Goal: Task Accomplishment & Management: Use online tool/utility

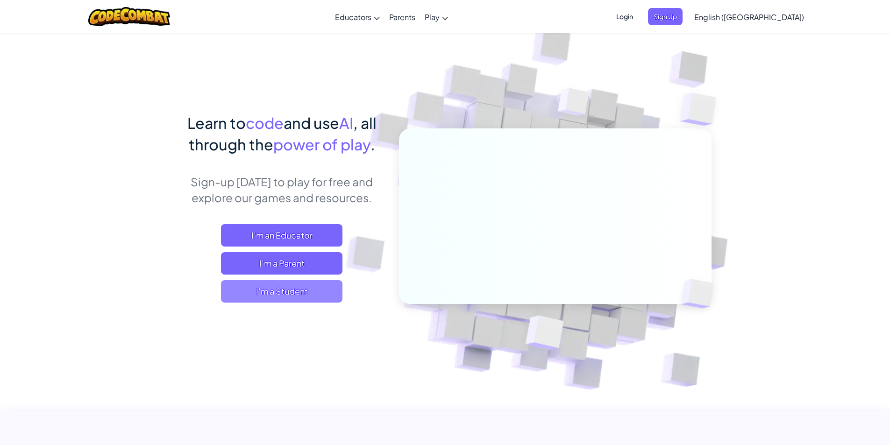
click at [319, 285] on span "I'm a Student" at bounding box center [282, 291] width 122 height 22
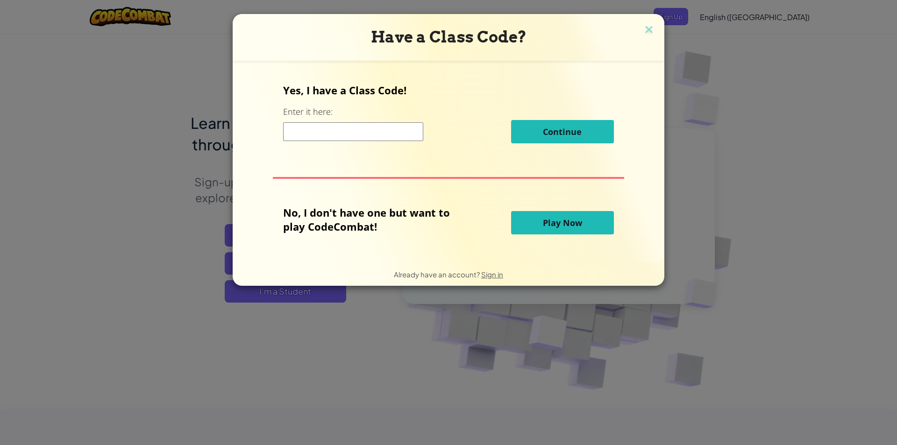
click at [395, 130] on input at bounding box center [353, 131] width 140 height 19
click at [579, 227] on span "Play Now" at bounding box center [562, 222] width 39 height 11
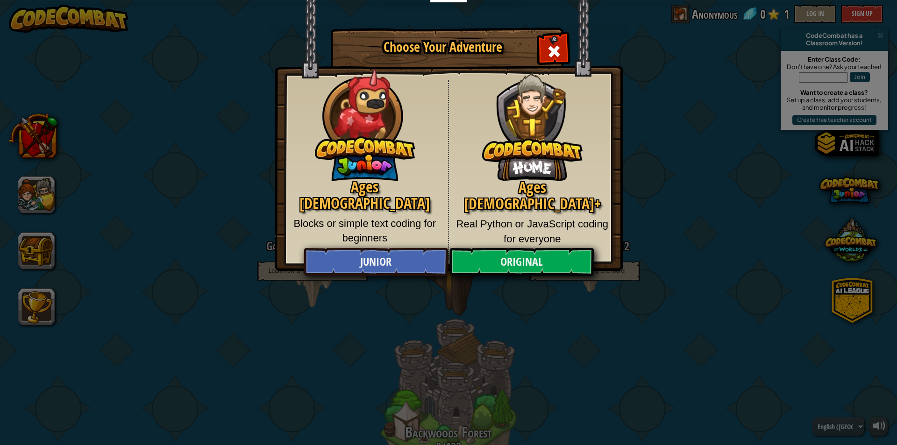
click at [859, 8] on div "Choose Your Adventure Ages 5-8 Blocks or simple text coding for beginners Ages …" at bounding box center [448, 222] width 897 height 445
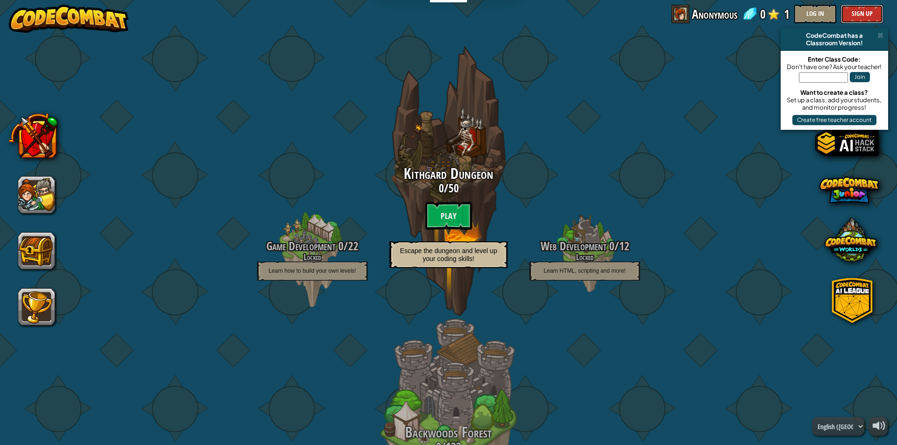
click at [862, 16] on button "Sign Up" at bounding box center [862, 14] width 42 height 19
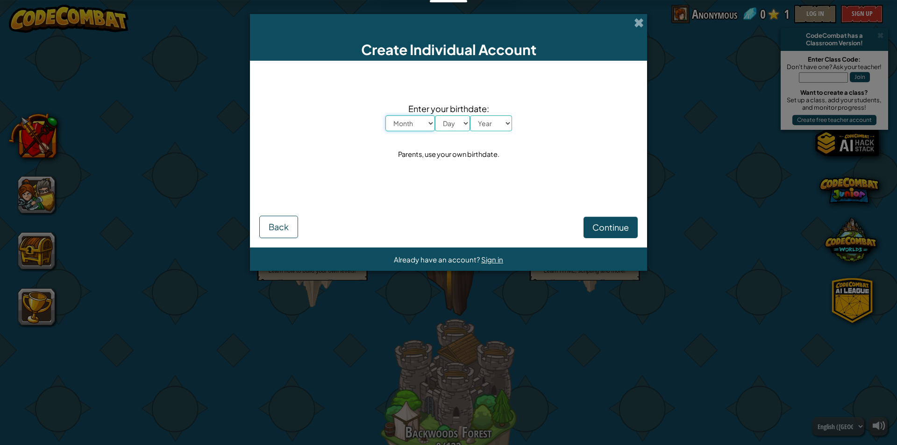
click at [419, 128] on select "Month January February March April May June July August September October Novem…" at bounding box center [411, 123] width 50 height 16
select select "3"
click at [386, 115] on select "Month January February March April May June July August September October Novem…" at bounding box center [411, 123] width 50 height 16
click at [444, 122] on select "Day 1 2 3 4 5 6 7 8 9 10 11 12 13 14 15 16 17 18 19 20 21 22 23 24 25 26 27 28 …" at bounding box center [452, 123] width 35 height 16
select select "1"
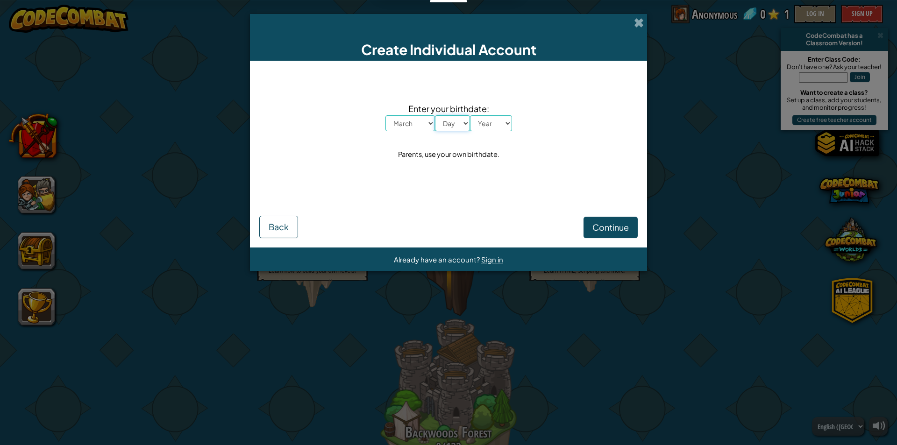
click at [435, 115] on select "Day 1 2 3 4 5 6 7 8 9 10 11 12 13 14 15 16 17 18 19 20 21 22 23 24 25 26 27 28 …" at bounding box center [452, 123] width 35 height 16
click at [488, 120] on select "Year 2025 2024 2023 2022 2021 2020 2019 2018 2017 2016 2015 2014 2013 2012 2011…" at bounding box center [491, 123] width 42 height 16
select select "2010"
click at [470, 115] on select "Year 2025 2024 2023 2022 2021 2020 2019 2018 2017 2016 2015 2014 2013 2012 2011…" at bounding box center [491, 123] width 42 height 16
click at [613, 233] on span "Continue" at bounding box center [611, 227] width 36 height 11
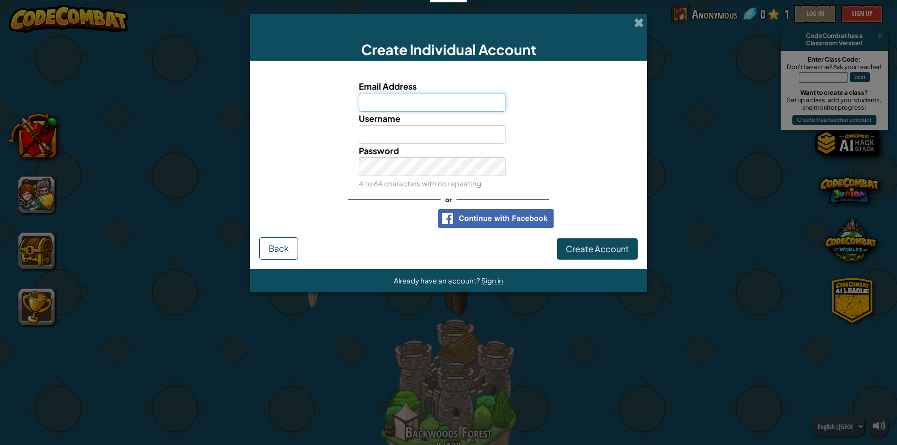
click at [409, 97] on input "Email Address" at bounding box center [433, 102] width 148 height 19
type input "james.young@parefspringdale.edu.ph"
drag, startPoint x: 398, startPoint y: 138, endPoint x: 420, endPoint y: 119, distance: 29.1
click at [398, 138] on input "Username" at bounding box center [433, 134] width 148 height 19
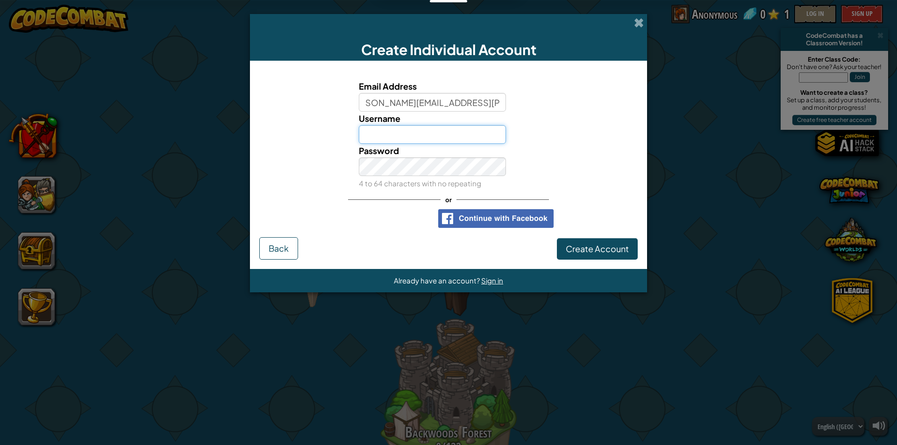
scroll to position [0, 0]
type input "j"
type input "[PERSON_NAME]"
click at [601, 253] on span "Create Account" at bounding box center [597, 248] width 63 height 11
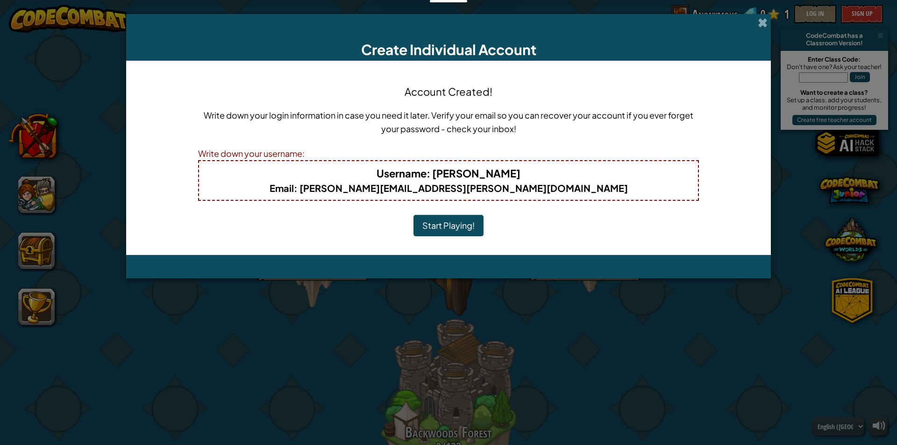
click at [478, 169] on b "Username : Jp Young" at bounding box center [449, 173] width 144 height 13
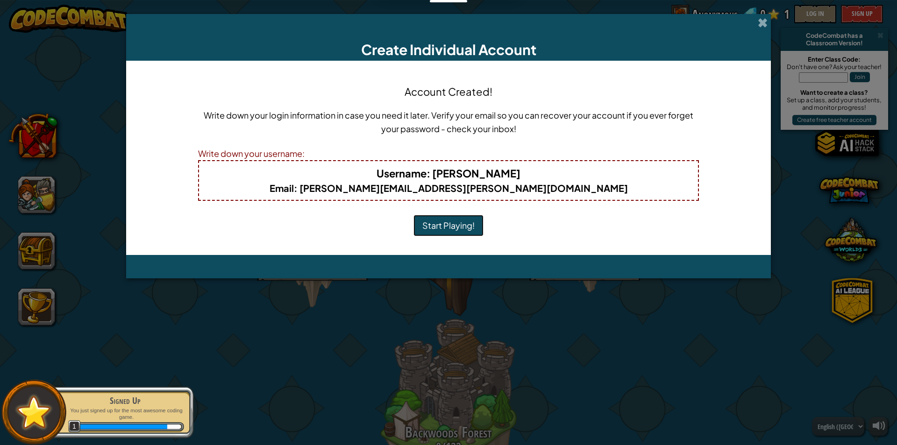
click at [454, 220] on button "Start Playing!" at bounding box center [449, 225] width 70 height 21
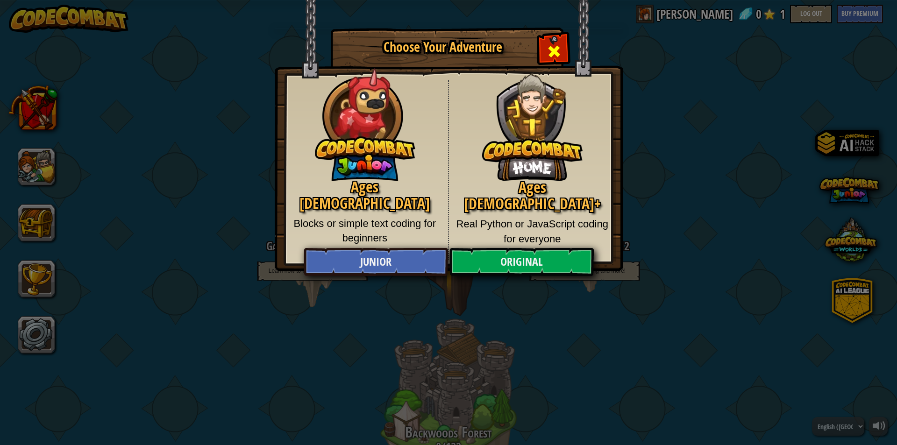
click at [559, 48] on span "Close modal" at bounding box center [554, 51] width 15 height 15
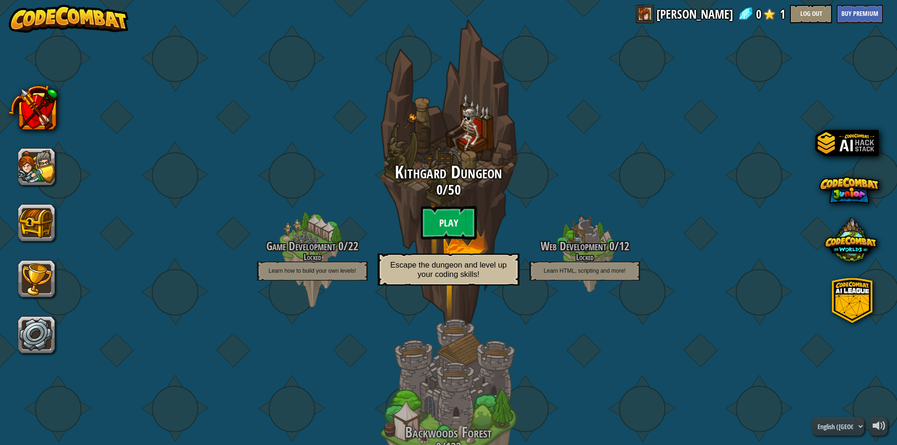
click at [458, 234] on btn "Play" at bounding box center [449, 223] width 56 height 34
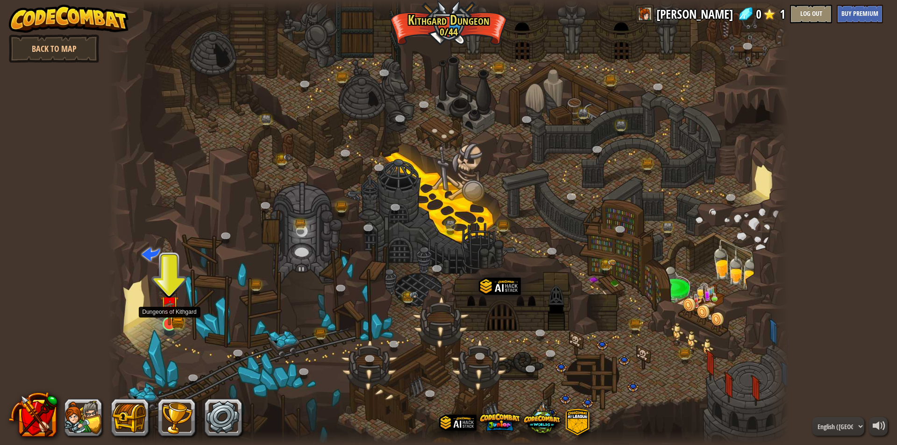
click at [174, 311] on img at bounding box center [169, 305] width 11 height 11
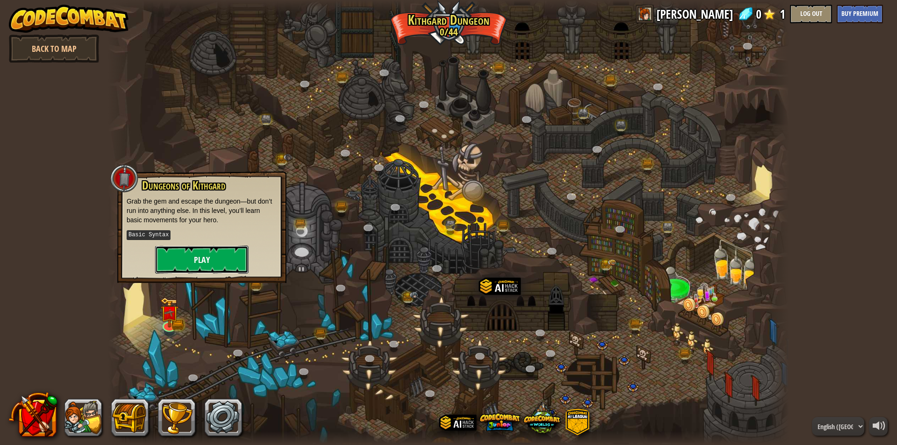
click at [224, 260] on button "Play" at bounding box center [201, 260] width 93 height 28
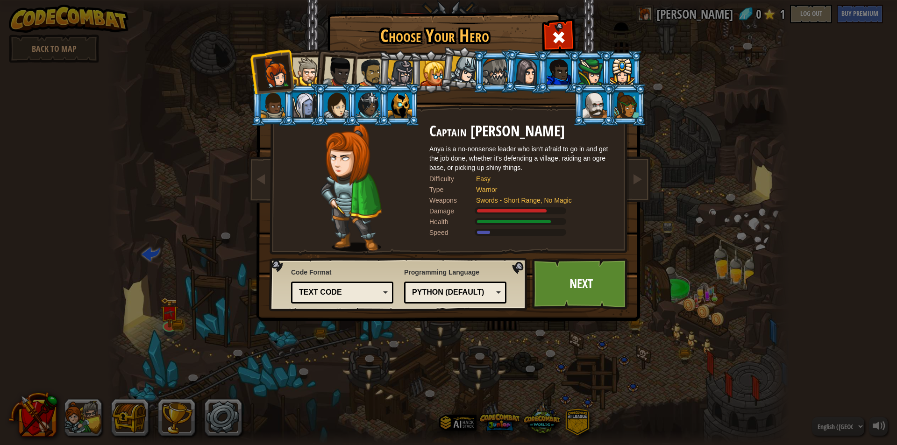
click at [309, 65] on div at bounding box center [307, 71] width 29 height 29
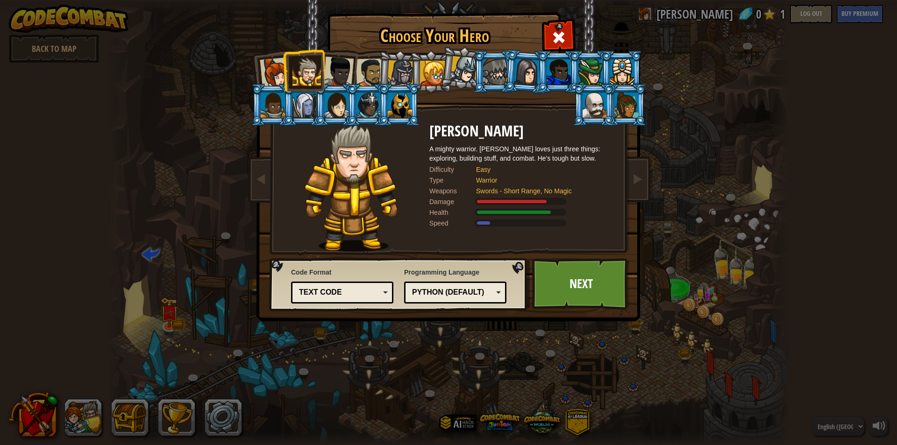
click at [339, 68] on div at bounding box center [338, 72] width 31 height 31
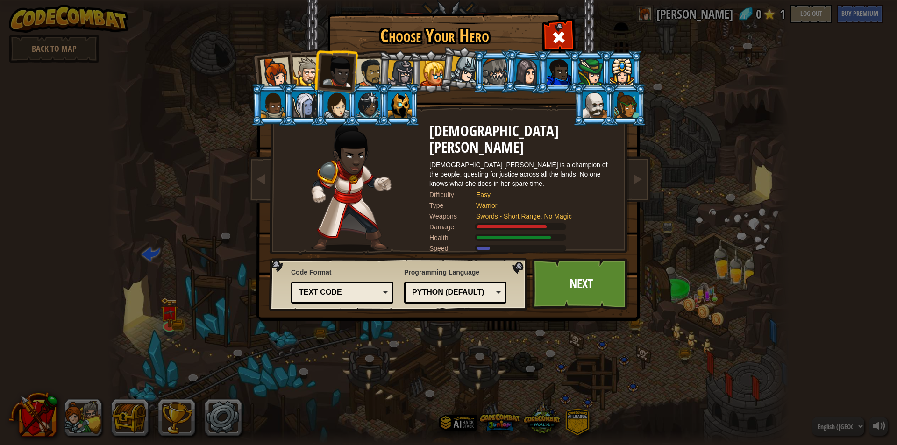
click at [379, 66] on li at bounding box center [399, 72] width 44 height 45
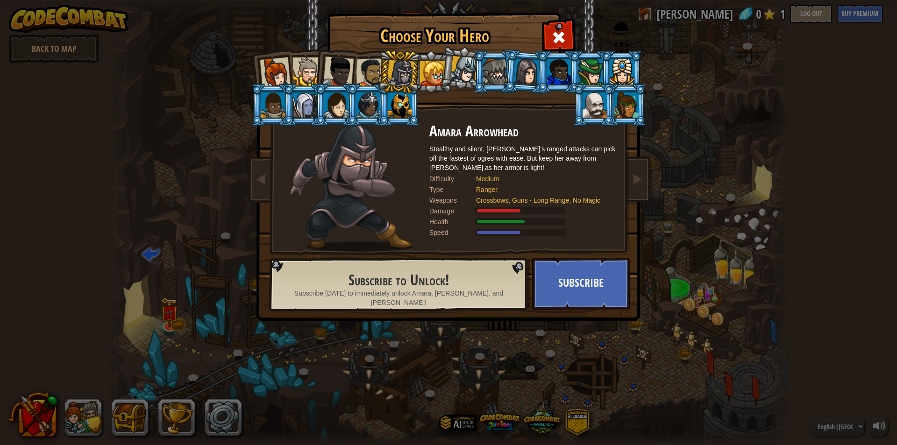
click at [501, 66] on div at bounding box center [495, 71] width 24 height 25
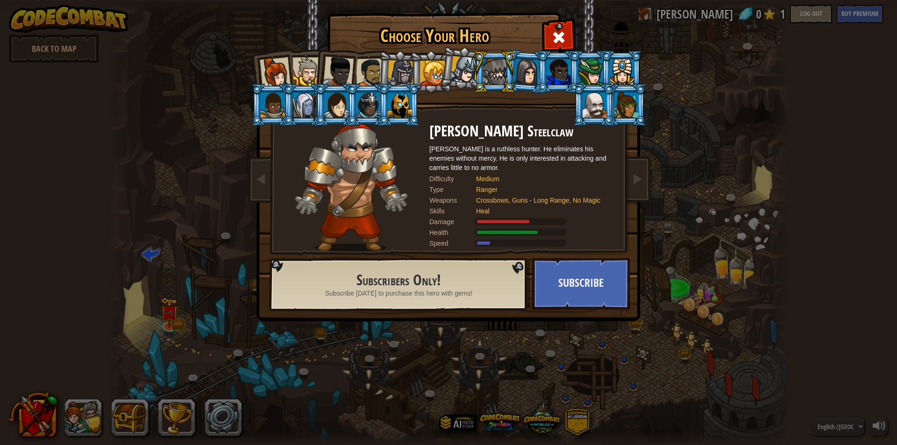
click at [530, 75] on div at bounding box center [527, 71] width 26 height 27
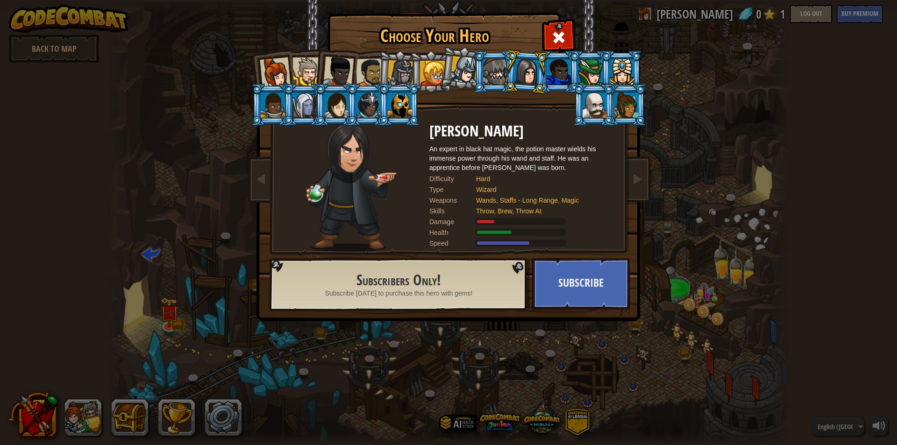
click at [564, 73] on div at bounding box center [559, 71] width 24 height 25
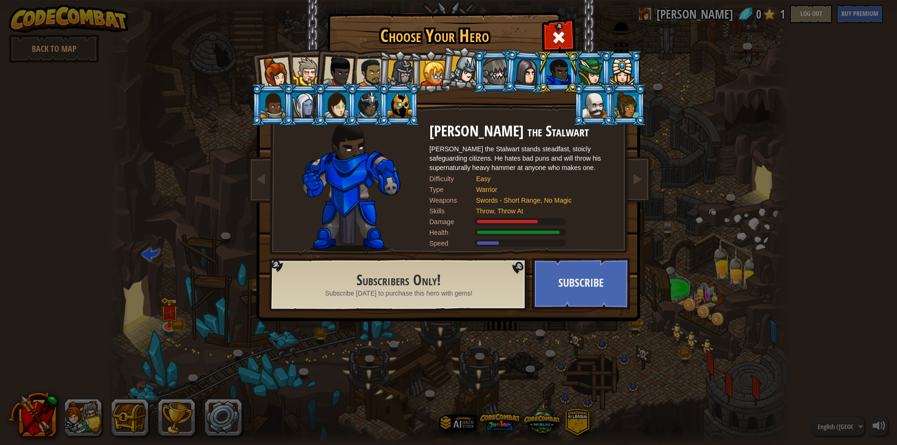
click at [587, 73] on div at bounding box center [591, 71] width 24 height 25
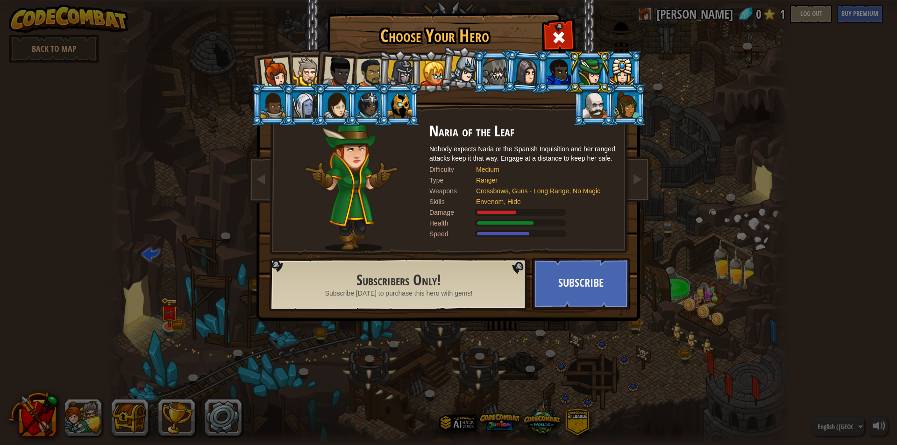
click at [620, 72] on div at bounding box center [622, 71] width 24 height 25
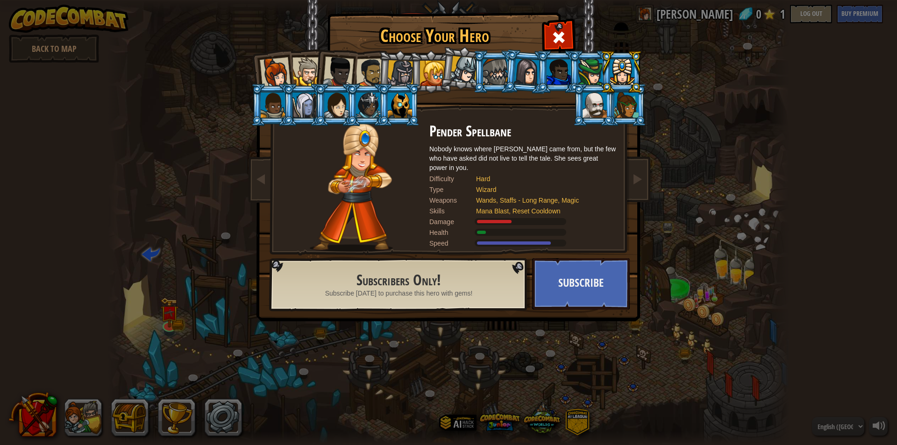
click at [275, 110] on div at bounding box center [273, 105] width 24 height 25
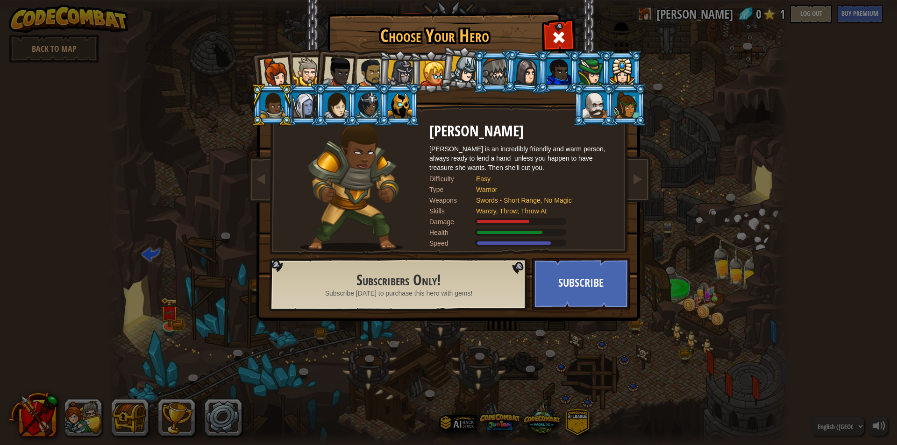
click at [305, 109] on div at bounding box center [305, 105] width 24 height 25
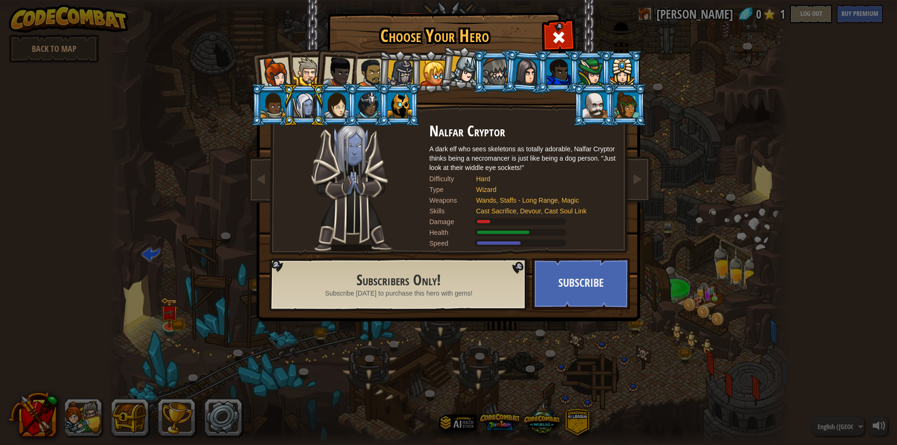
click at [331, 107] on div at bounding box center [336, 105] width 24 height 25
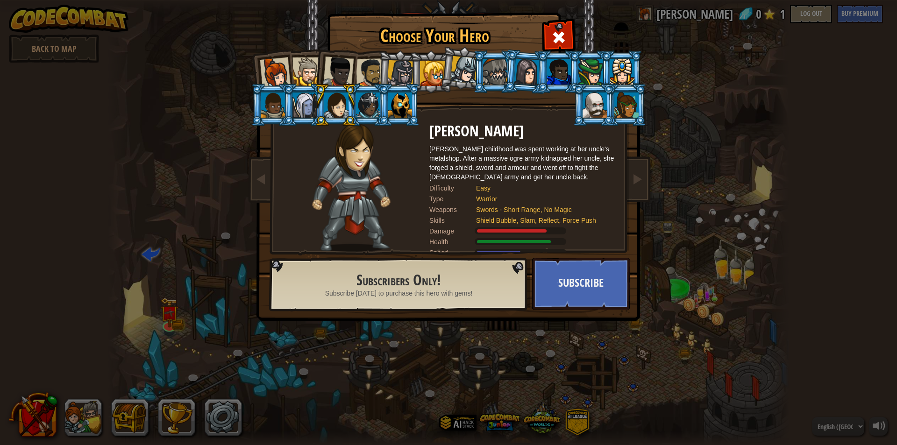
click at [371, 106] on div at bounding box center [368, 105] width 24 height 25
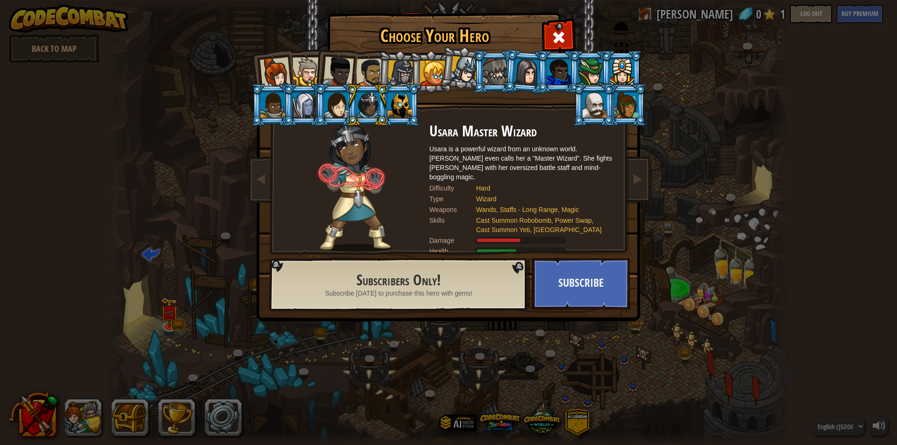
click at [398, 107] on div at bounding box center [400, 105] width 24 height 25
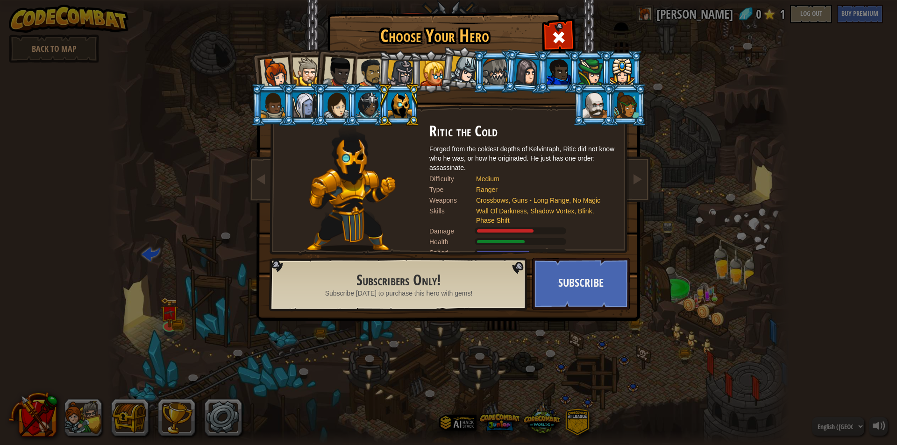
click at [460, 66] on div at bounding box center [464, 70] width 28 height 28
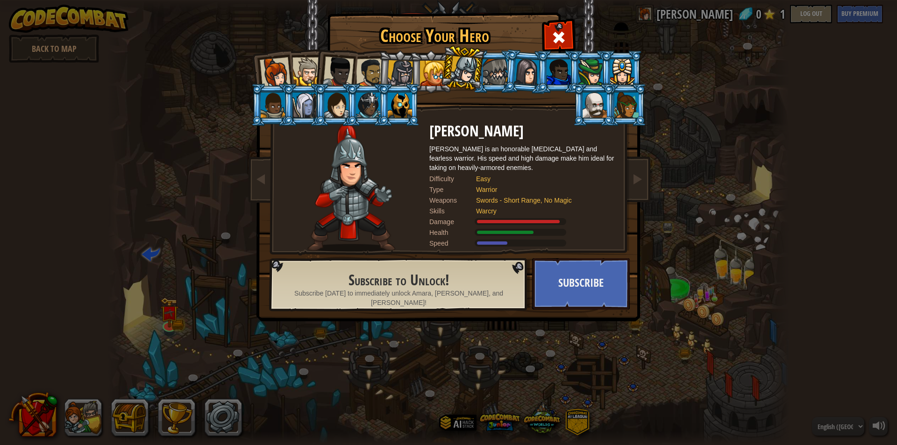
click at [433, 75] on div at bounding box center [432, 73] width 25 height 25
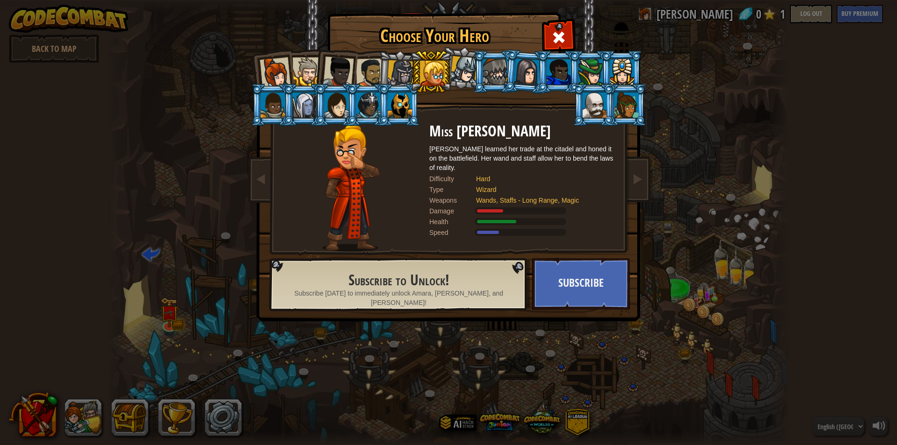
click at [398, 77] on div at bounding box center [400, 73] width 27 height 27
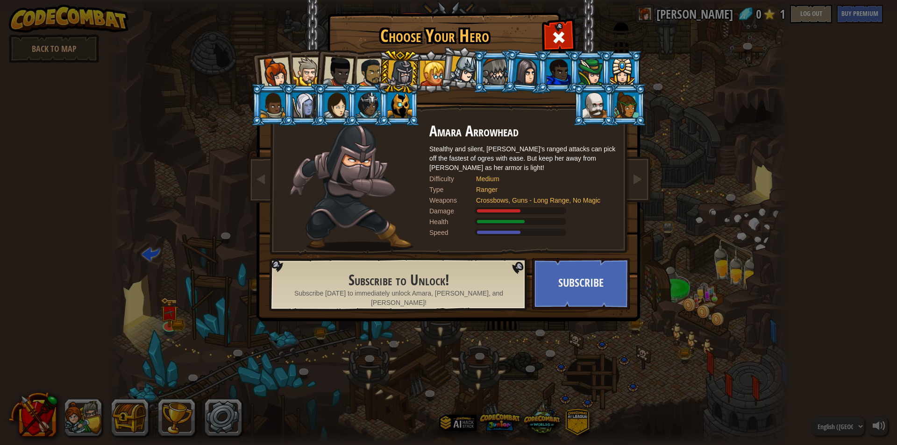
click at [372, 76] on div at bounding box center [370, 72] width 29 height 29
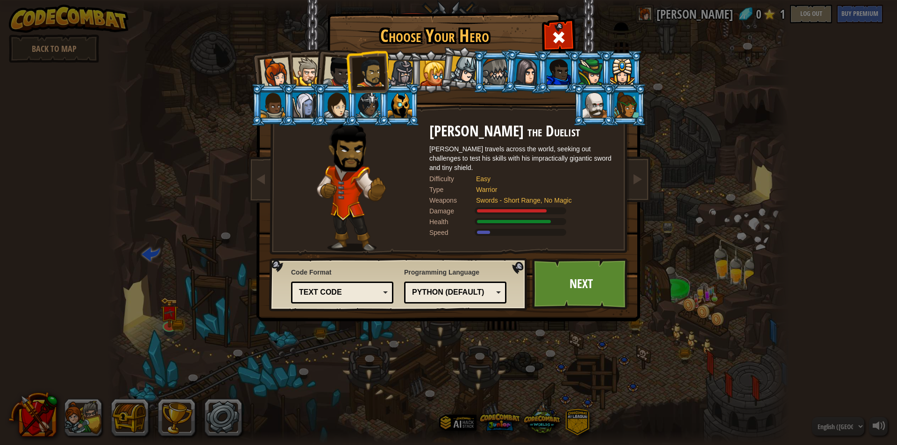
click at [337, 76] on div at bounding box center [338, 72] width 31 height 31
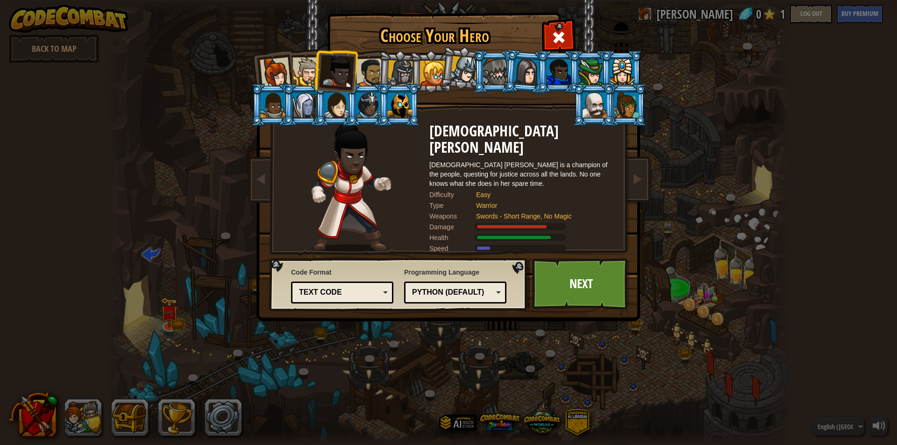
click at [304, 75] on div at bounding box center [307, 71] width 29 height 29
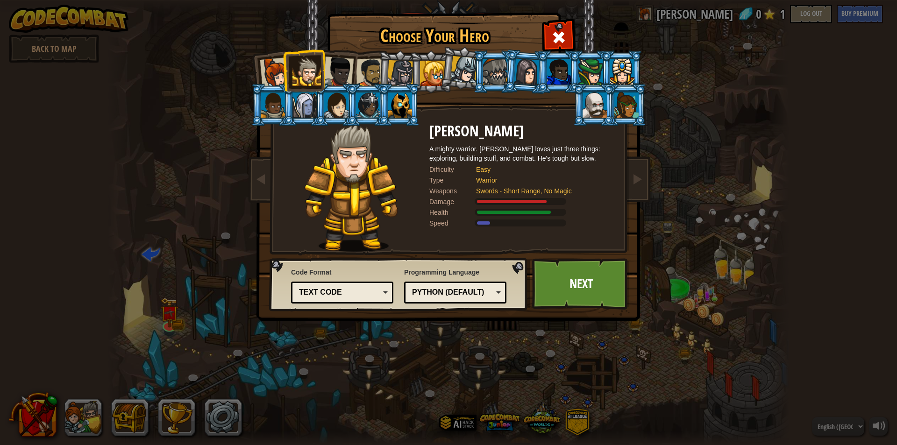
click at [271, 77] on div at bounding box center [275, 72] width 31 height 31
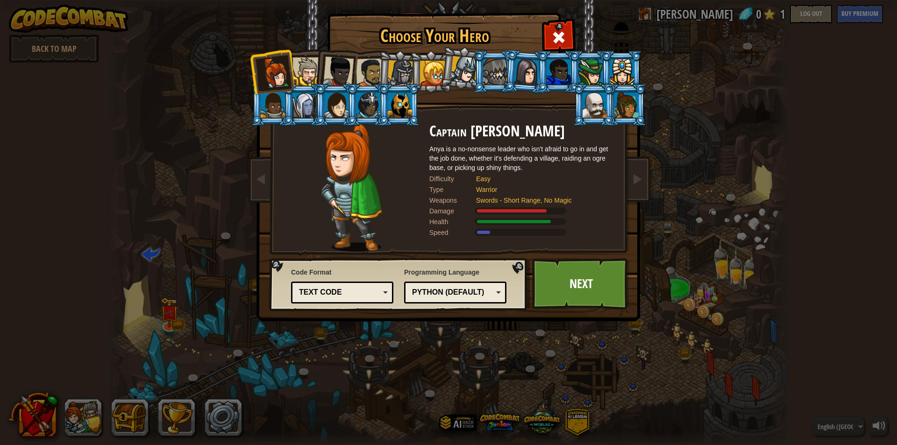
click at [337, 72] on div at bounding box center [338, 72] width 31 height 31
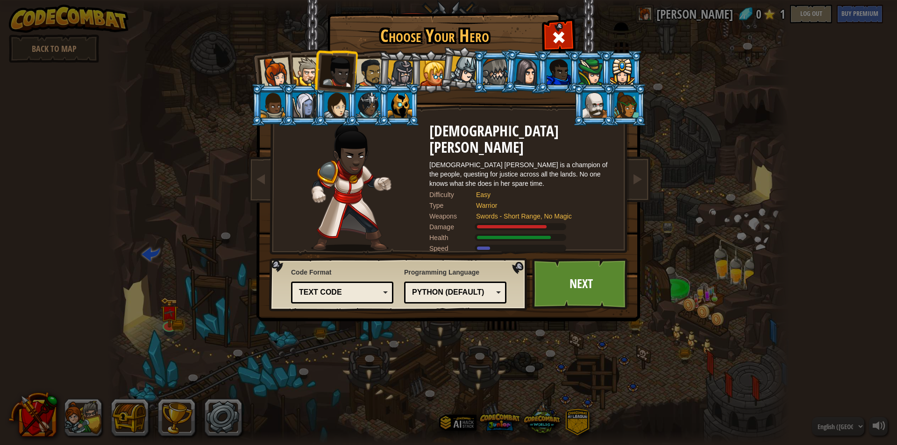
click at [283, 75] on div at bounding box center [275, 72] width 31 height 31
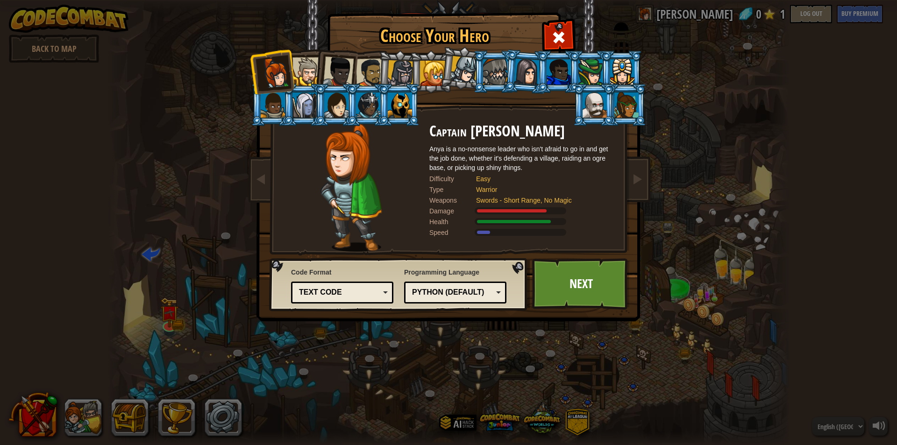
click at [316, 72] on li at bounding box center [336, 70] width 46 height 46
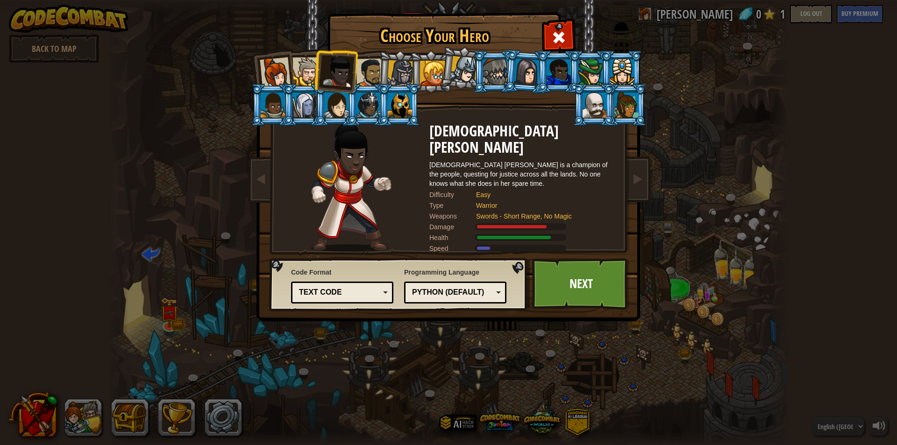
click at [358, 67] on div at bounding box center [370, 72] width 29 height 29
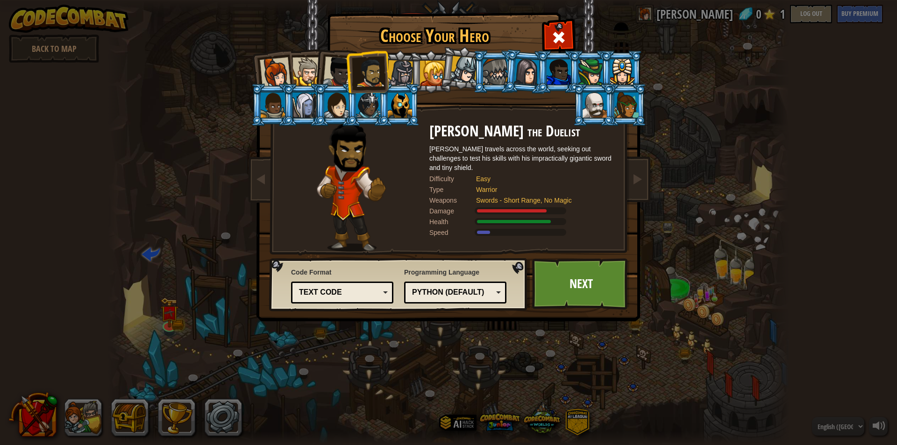
click at [339, 67] on div at bounding box center [338, 72] width 31 height 31
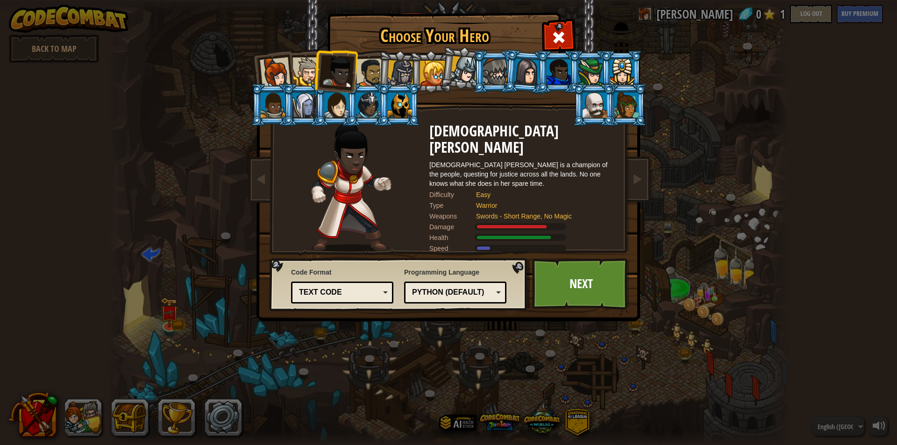
click at [308, 70] on div at bounding box center [307, 71] width 29 height 29
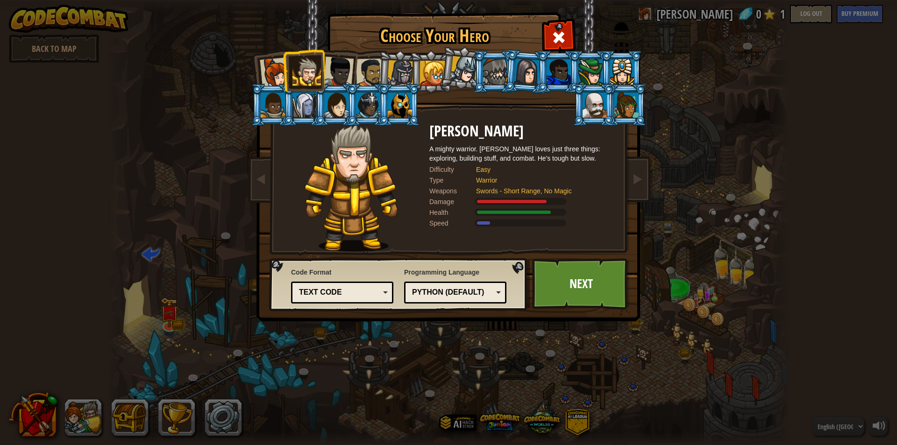
click at [274, 74] on div at bounding box center [275, 72] width 31 height 31
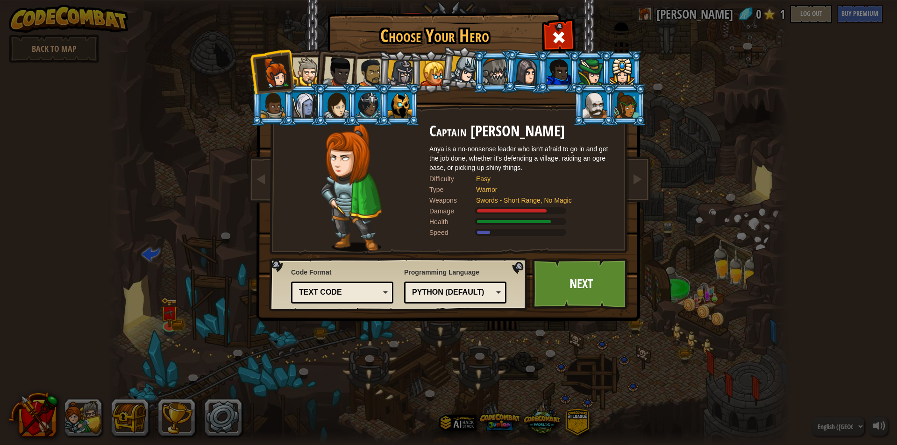
click at [369, 70] on div at bounding box center [370, 72] width 29 height 29
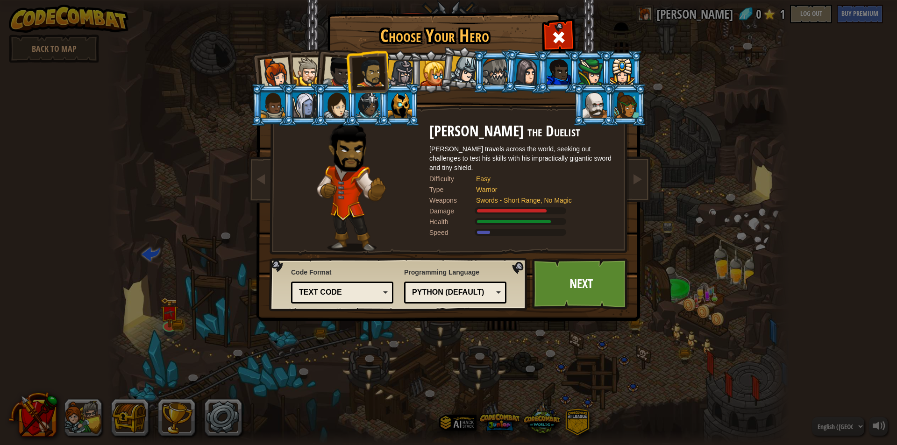
click at [335, 69] on div at bounding box center [338, 72] width 31 height 31
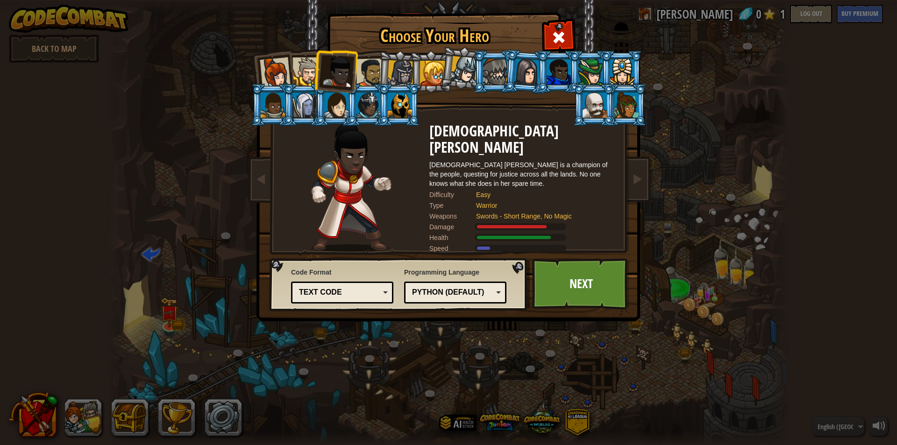
click at [306, 70] on div at bounding box center [307, 71] width 29 height 29
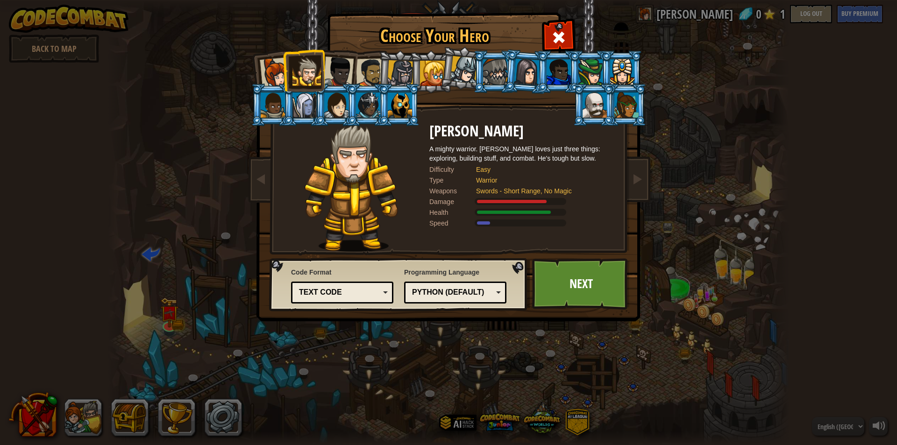
click at [272, 73] on div at bounding box center [275, 72] width 31 height 31
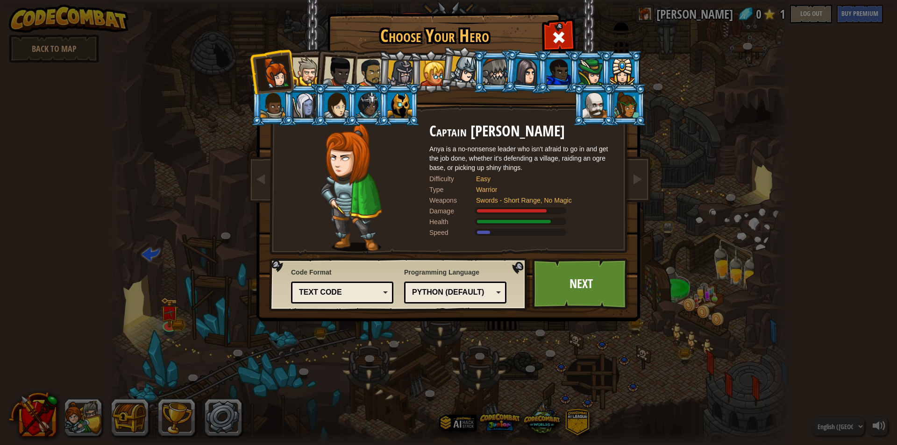
click at [362, 76] on div at bounding box center [370, 72] width 29 height 29
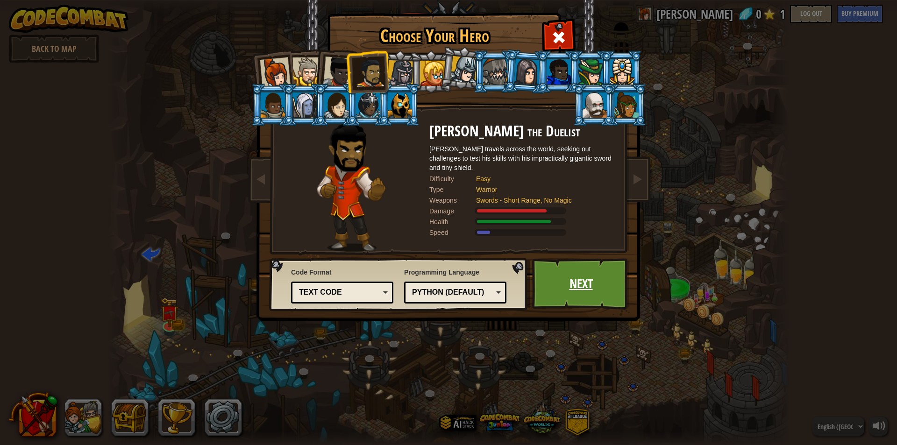
click at [589, 273] on link "Next" at bounding box center [581, 283] width 98 height 51
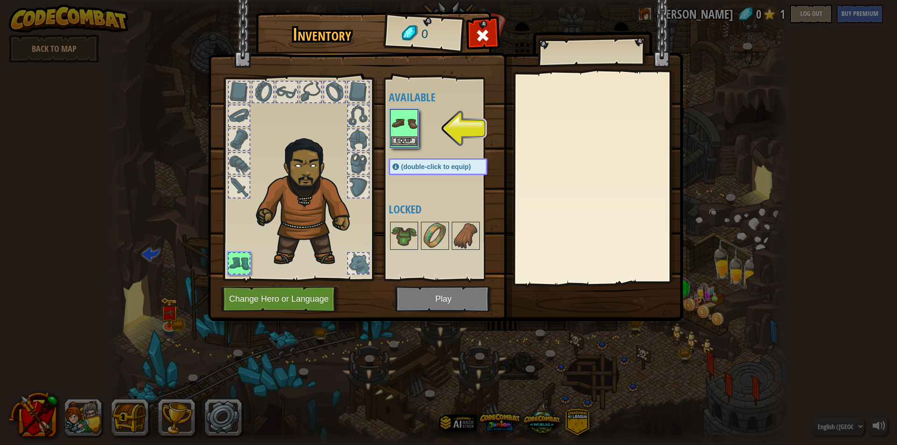
click at [402, 127] on img at bounding box center [404, 123] width 26 height 26
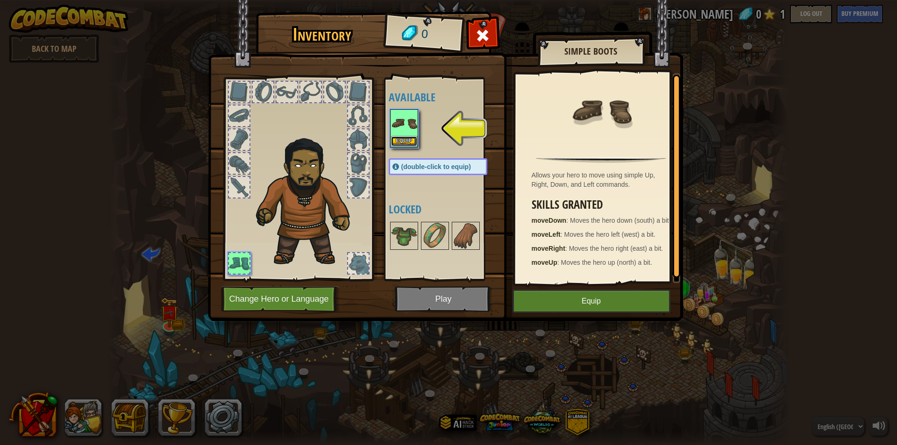
click at [407, 141] on button "Equip" at bounding box center [404, 141] width 26 height 10
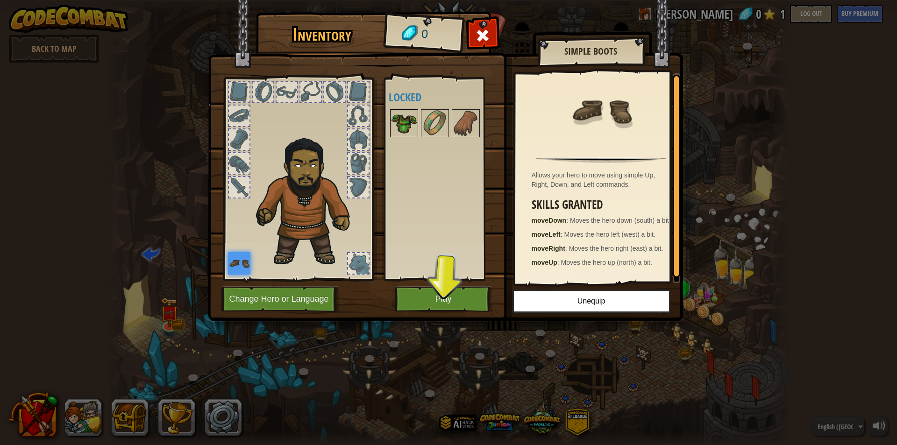
click at [396, 111] on img at bounding box center [404, 123] width 26 height 26
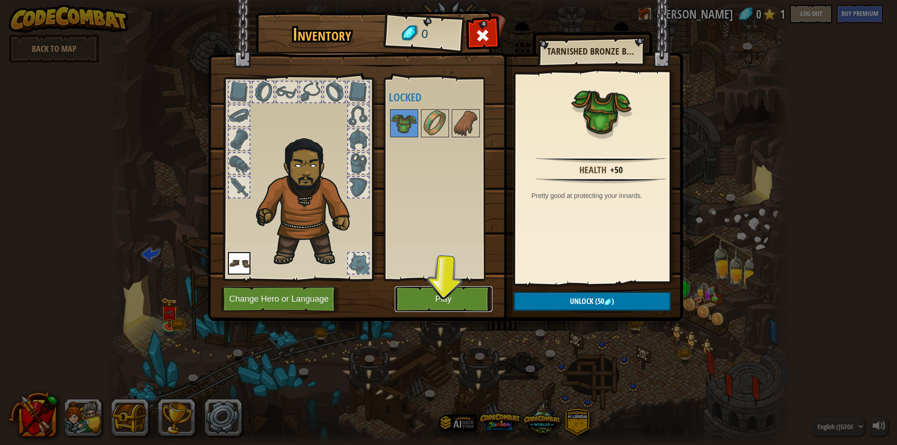
click at [454, 299] on button "Play" at bounding box center [444, 299] width 98 height 26
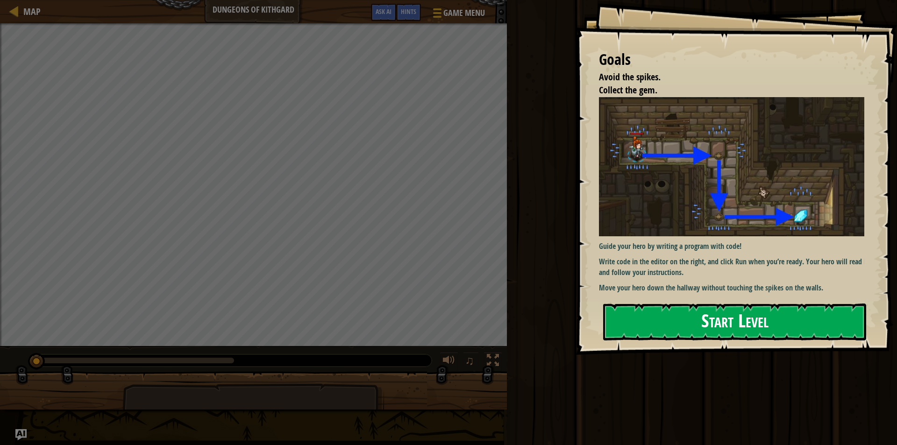
click at [741, 320] on button "Start Level" at bounding box center [734, 322] width 263 height 37
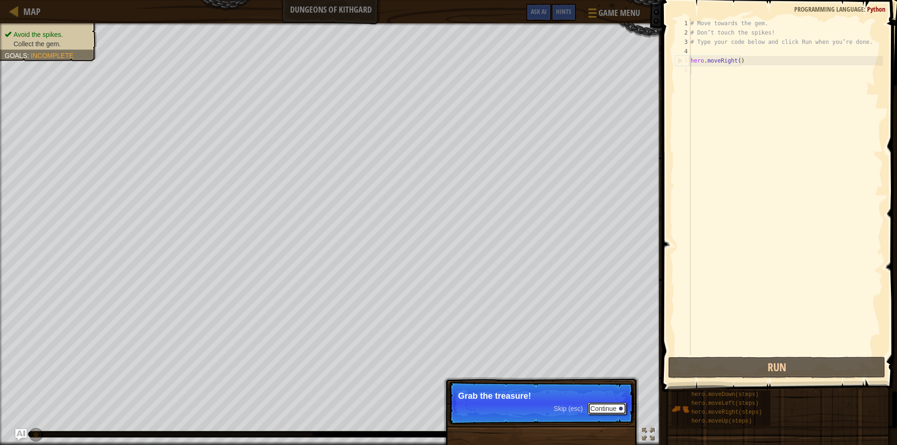
click at [614, 407] on button "Continue" at bounding box center [607, 409] width 39 height 12
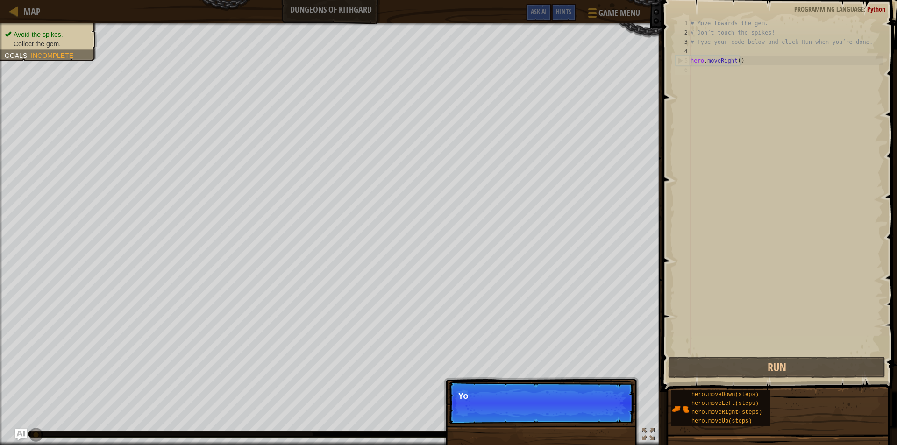
scroll to position [4, 0]
click at [614, 411] on button "Continue" at bounding box center [607, 409] width 39 height 12
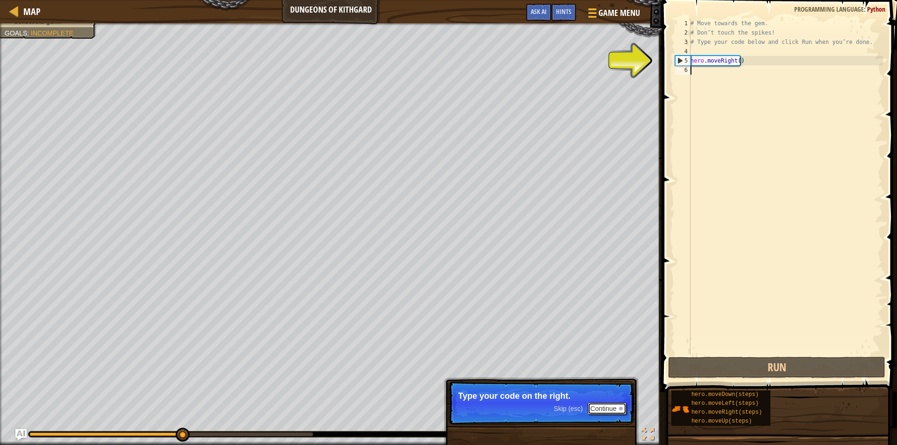
click at [614, 411] on button "Continue" at bounding box center [607, 409] width 39 height 12
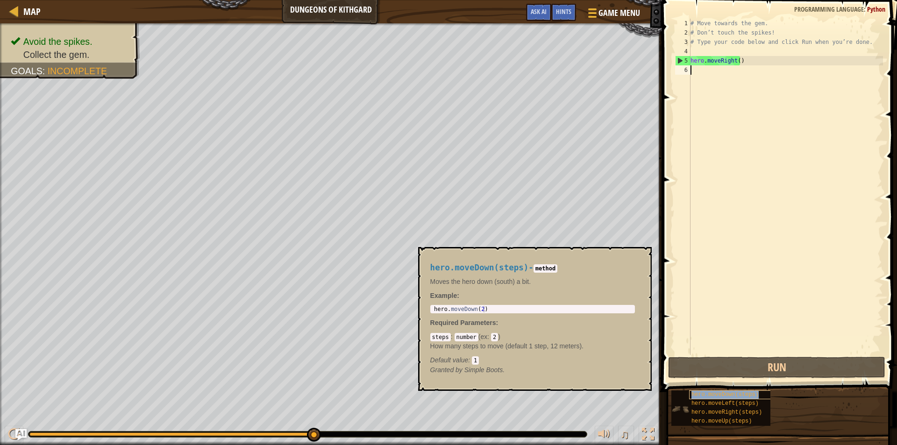
click at [739, 398] on span "hero.moveDown(steps)" at bounding box center [725, 395] width 67 height 7
click at [739, 405] on span "hero.moveLeft(steps)" at bounding box center [725, 403] width 67 height 7
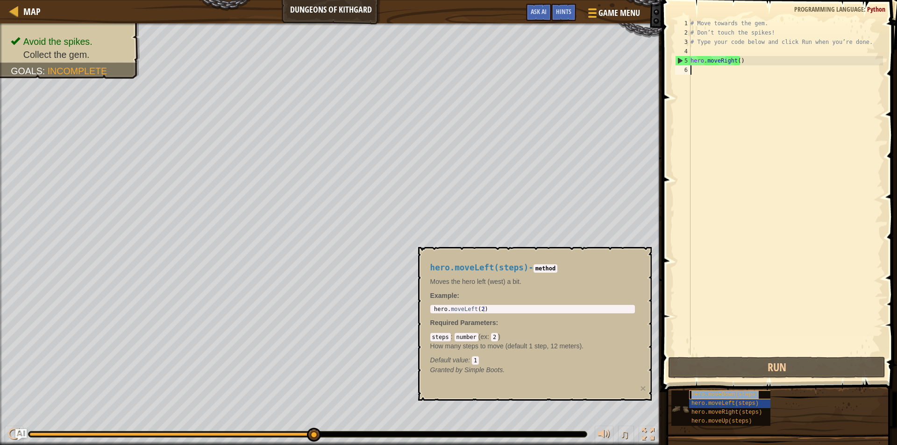
click at [740, 397] on span "hero.moveDown(steps)" at bounding box center [725, 395] width 67 height 7
type textarea "hero.moveDown(2)"
click at [408, 0] on body "Map Dungeons of Kithgard Game Menu Done Hints Ask AI 1 הההההההההההההההההההההההה…" at bounding box center [448, 0] width 897 height 0
type textarea "hero.moveRight()"
click at [726, 65] on div "# Move towards the gem. # Don’t touch the spikes! # Type your code below and cl…" at bounding box center [786, 196] width 194 height 355
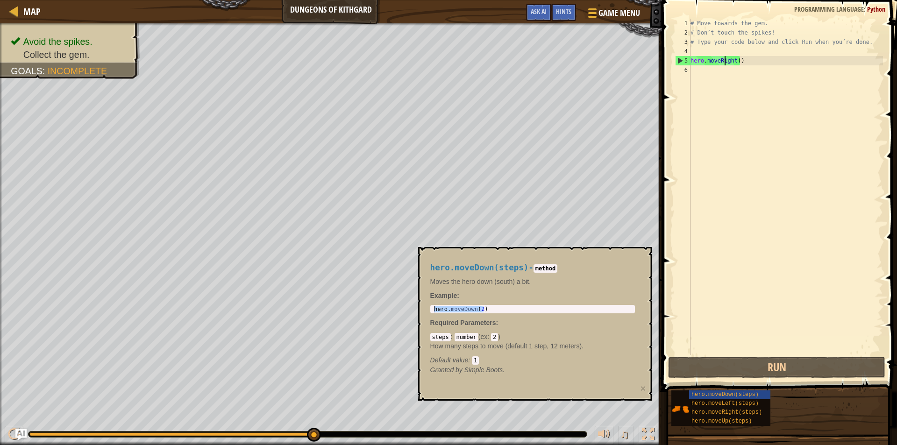
click at [723, 70] on div "# Move towards the gem. # Don’t touch the spikes! # Type your code below and cl…" at bounding box center [786, 196] width 194 height 355
paste textarea "hero.moveDown(2)"
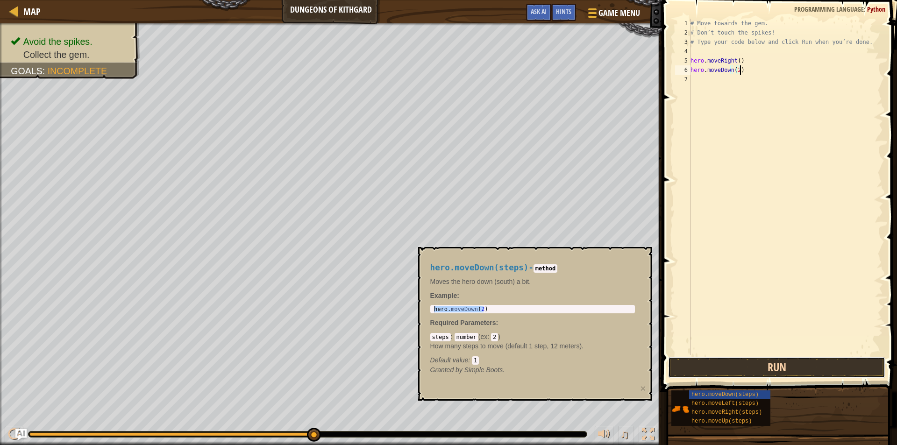
click at [798, 369] on button "Run" at bounding box center [776, 367] width 217 height 21
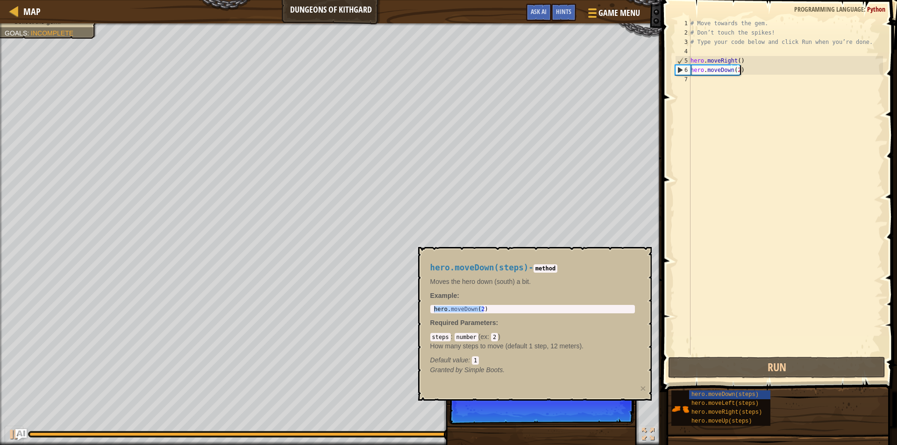
drag, startPoint x: 588, startPoint y: 390, endPoint x: 589, endPoint y: 396, distance: 5.8
click at [588, 391] on div "hero.moveDown(steps) - method Moves the hero down (south) a bit. Example : hero…" at bounding box center [535, 324] width 234 height 154
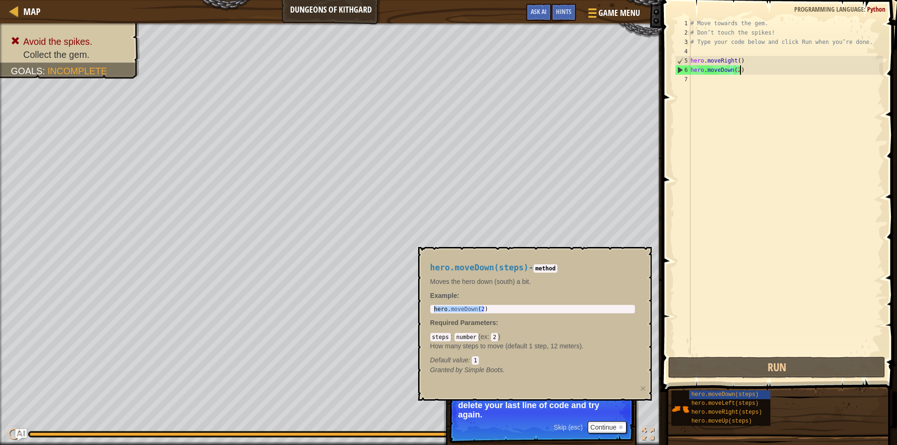
click at [749, 70] on div "# Move towards the gem. # Don’t touch the spikes! # Type your code below and cl…" at bounding box center [786, 196] width 194 height 355
click at [739, 70] on div "# Move towards the gem. # Don’t touch the spikes! # Type your code below and cl…" at bounding box center [786, 196] width 194 height 355
type textarea "hero.moveDown()"
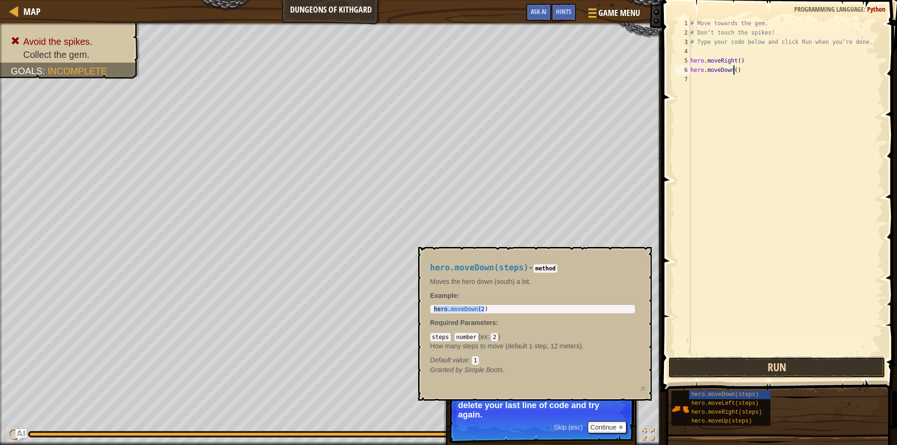
click at [783, 375] on button "Run" at bounding box center [776, 367] width 217 height 21
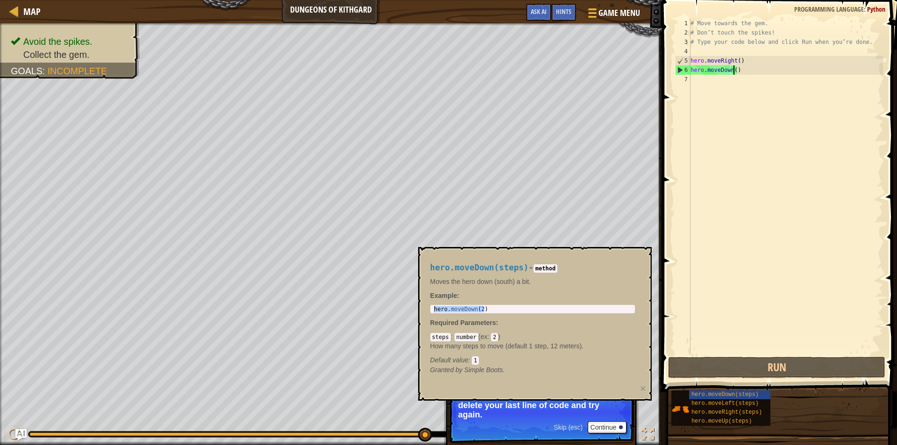
click at [556, 303] on div "hero.moveDown(steps) - method Moves the hero down (south) a bit. Example : hero…" at bounding box center [533, 319] width 218 height 129
click at [609, 425] on button "Continue" at bounding box center [607, 428] width 39 height 12
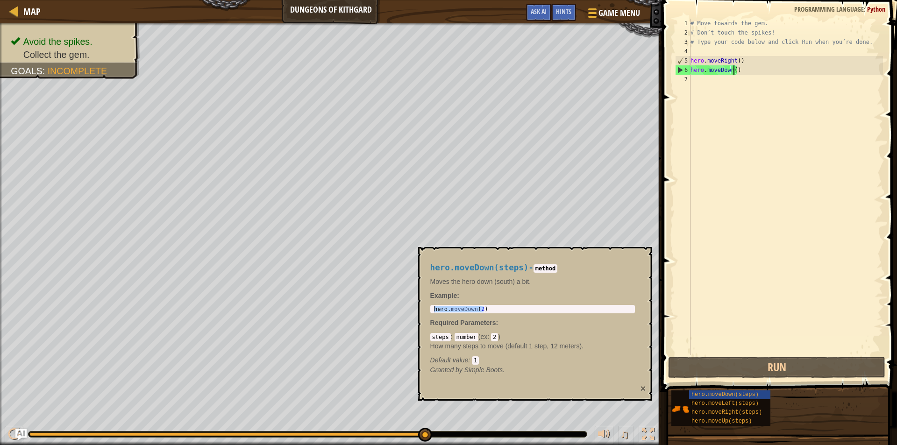
click at [641, 389] on button "×" at bounding box center [643, 389] width 6 height 10
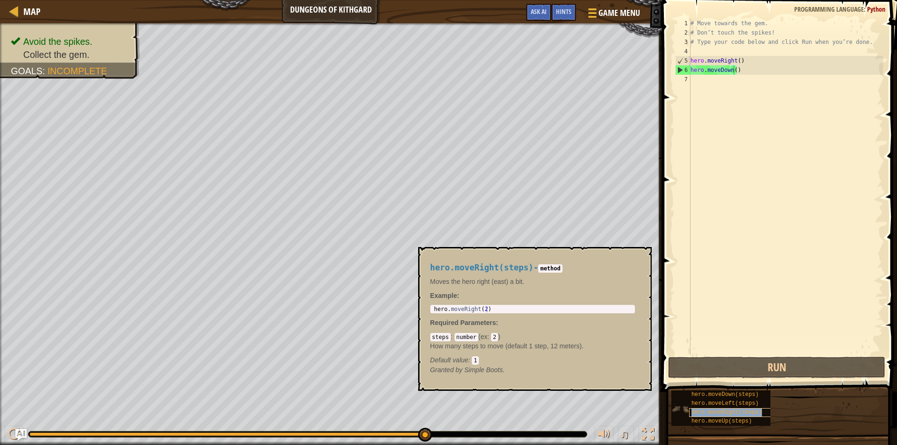
click at [731, 414] on span "hero.moveRight(steps)" at bounding box center [727, 412] width 71 height 7
type textarea "hero.moveRight(2)"
click at [481, 311] on div "hero . moveRight ( 2 )" at bounding box center [532, 316] width 201 height 20
click at [642, 257] on button "×" at bounding box center [640, 257] width 7 height 13
drag, startPoint x: 782, startPoint y: 414, endPoint x: 688, endPoint y: 413, distance: 93.9
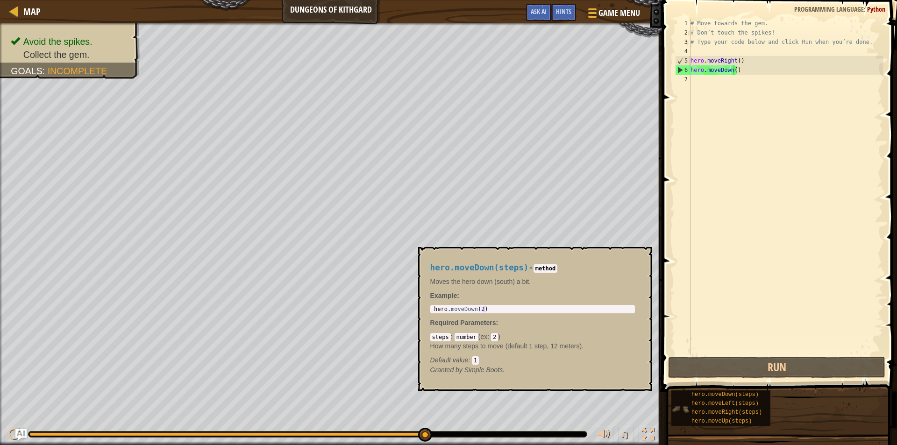
click at [688, 413] on div "hero.moveDown(steps) hero.moveLeft(steps) hero.moveRight(steps) hero.moveUp(ste…" at bounding box center [781, 408] width 220 height 36
click at [700, 414] on span "hero.moveRight(steps)" at bounding box center [727, 412] width 71 height 7
type textarea "hero.moveRight(2)"
click at [480, 307] on div "hero . moveRight ( 2 )" at bounding box center [532, 316] width 201 height 20
click at [493, 311] on div "hero . moveRight ( 2 )" at bounding box center [532, 316] width 201 height 20
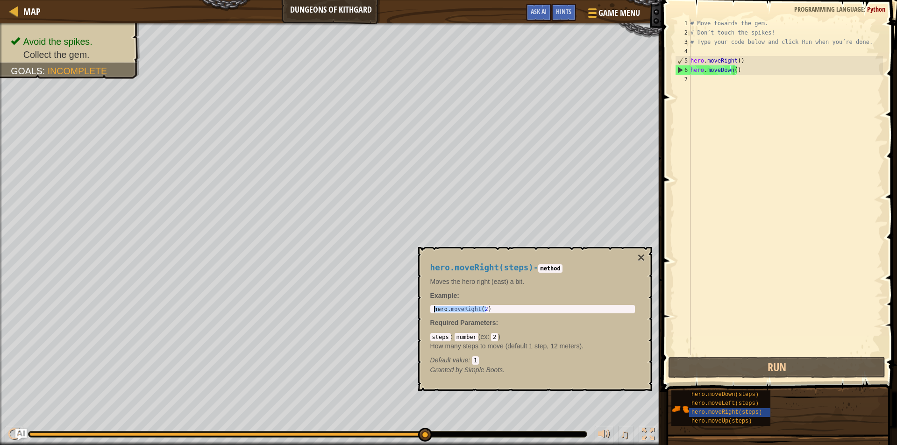
click at [409, 0] on body "Map Dungeons of Kithgard Game Menu Done Hints Ask AI 1 הההההההההההההההההההההההה…" at bounding box center [448, 0] width 897 height 0
click at [730, 85] on div "# Move towards the gem. # Don’t touch the spikes! # Type your code below and cl…" at bounding box center [786, 196] width 194 height 355
paste textarea "hero.moveRight(2)"
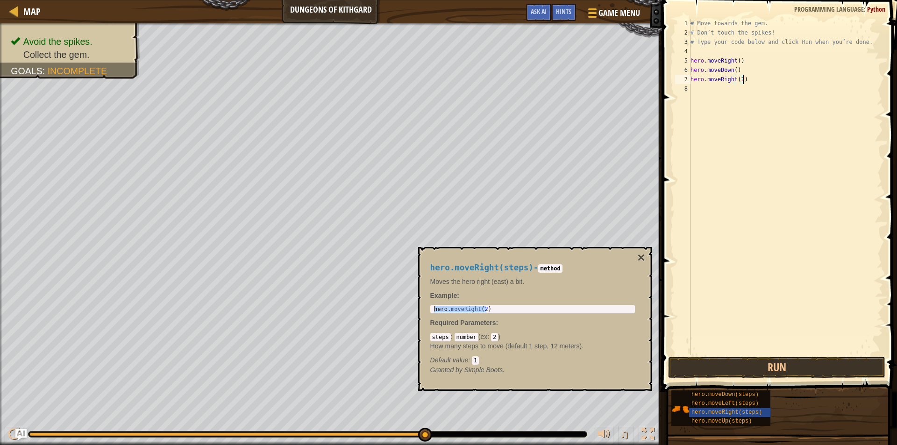
click at [740, 82] on div "# Move towards the gem. # Don’t touch the spikes! # Type your code below and cl…" at bounding box center [786, 196] width 194 height 355
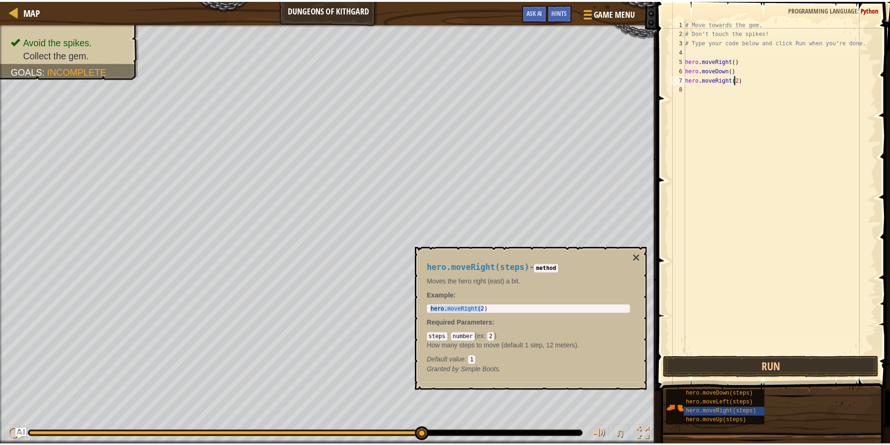
scroll to position [4, 4]
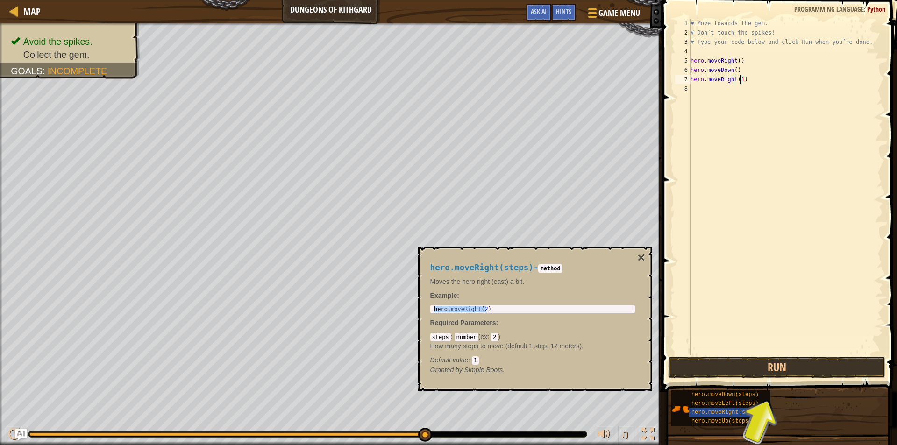
type textarea "hero.moveRight()"
click at [760, 377] on button "Run" at bounding box center [776, 367] width 217 height 21
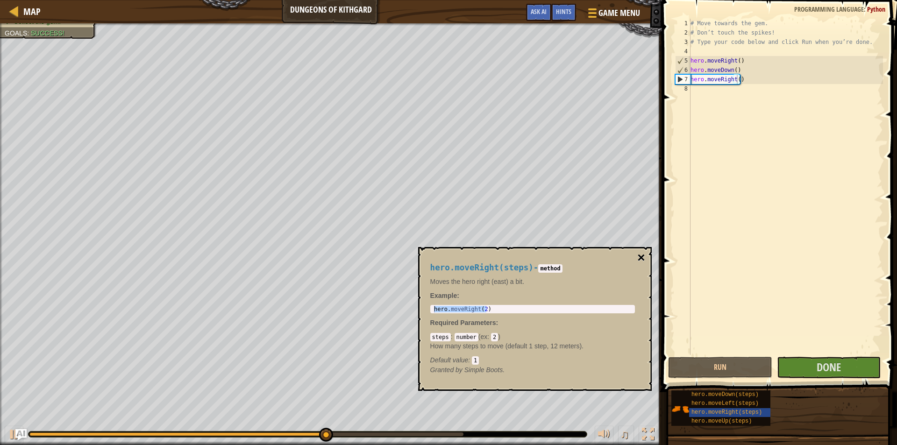
click at [641, 257] on button "×" at bounding box center [640, 257] width 7 height 13
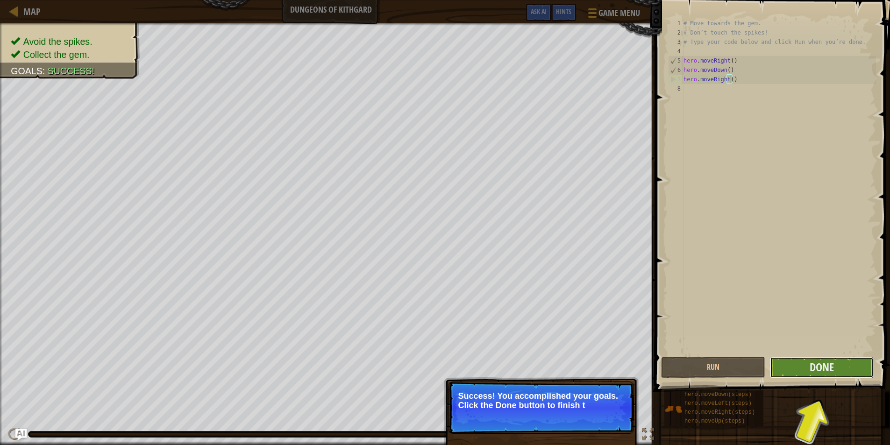
click at [836, 365] on button "Done" at bounding box center [822, 367] width 104 height 21
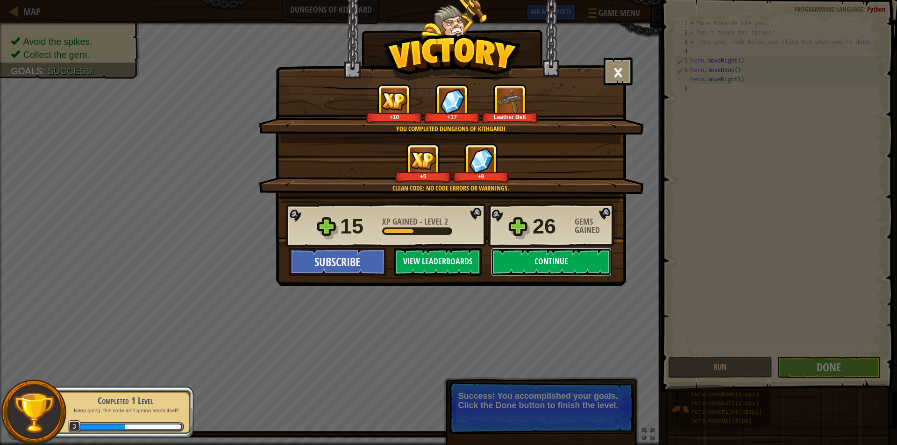
click at [558, 268] on button "Continue" at bounding box center [551, 262] width 121 height 28
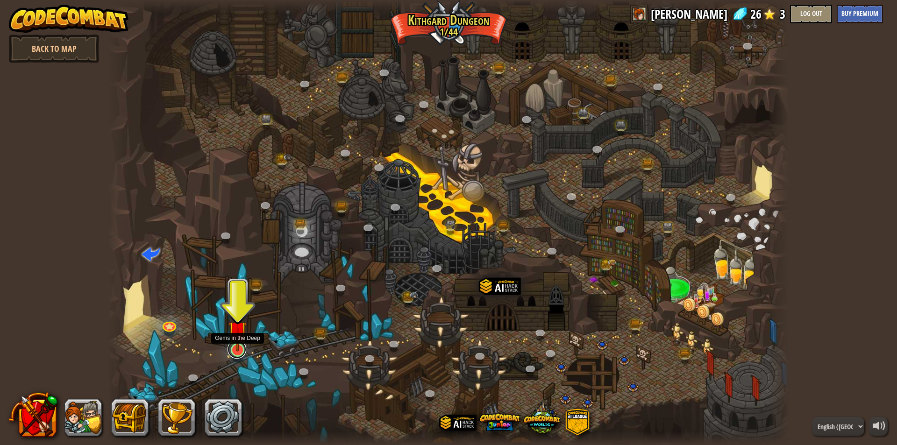
click at [235, 355] on link at bounding box center [237, 349] width 19 height 19
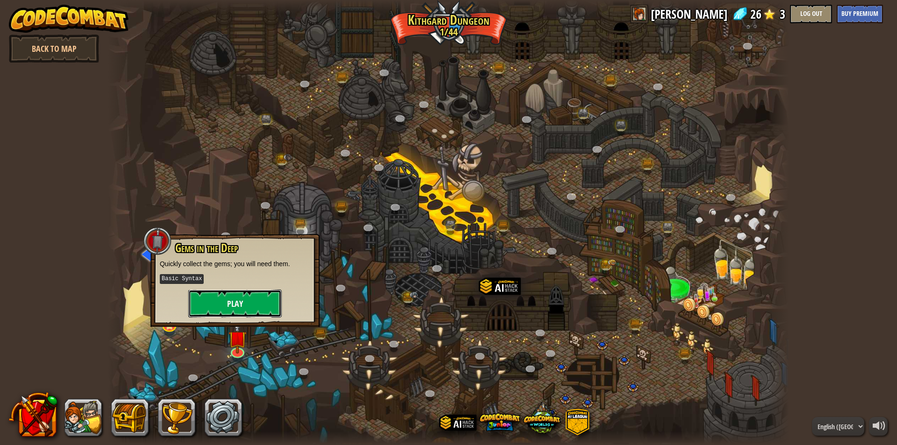
click at [250, 308] on button "Play" at bounding box center [234, 304] width 93 height 28
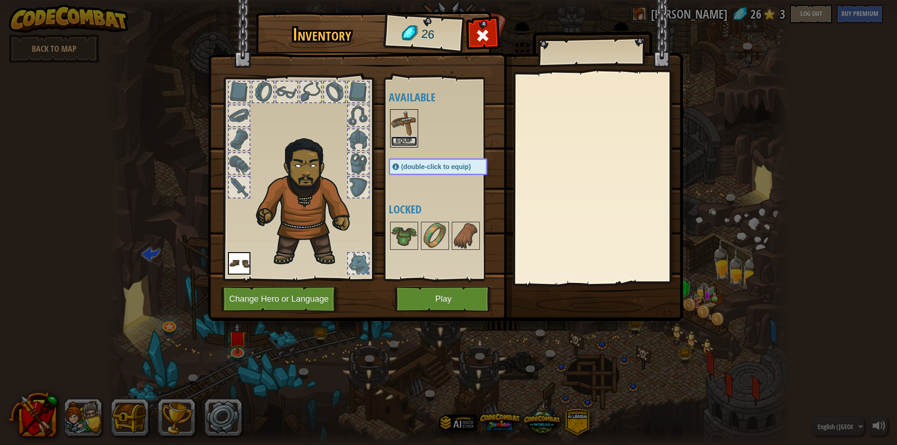
click at [405, 143] on button "Equip" at bounding box center [404, 141] width 26 height 10
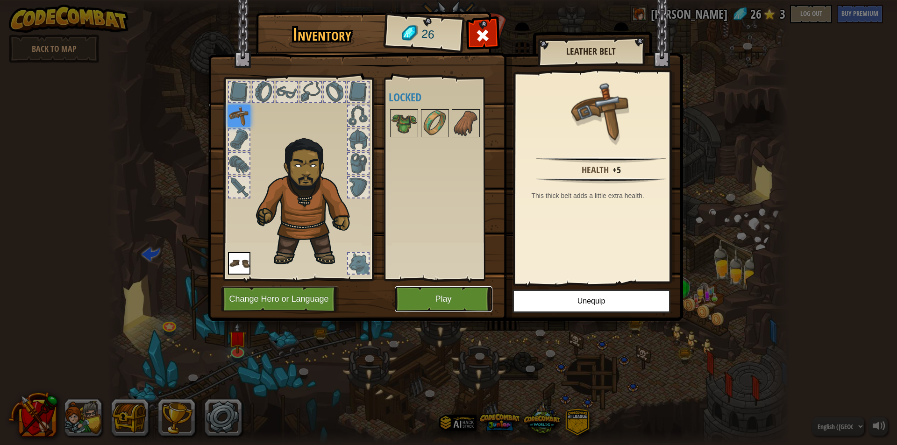
click at [446, 294] on button "Play" at bounding box center [444, 299] width 98 height 26
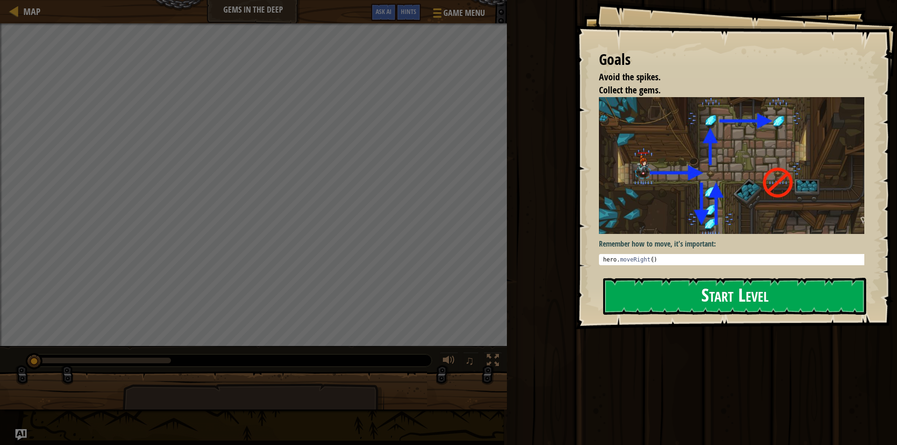
click at [743, 285] on button "Start Level" at bounding box center [734, 296] width 263 height 37
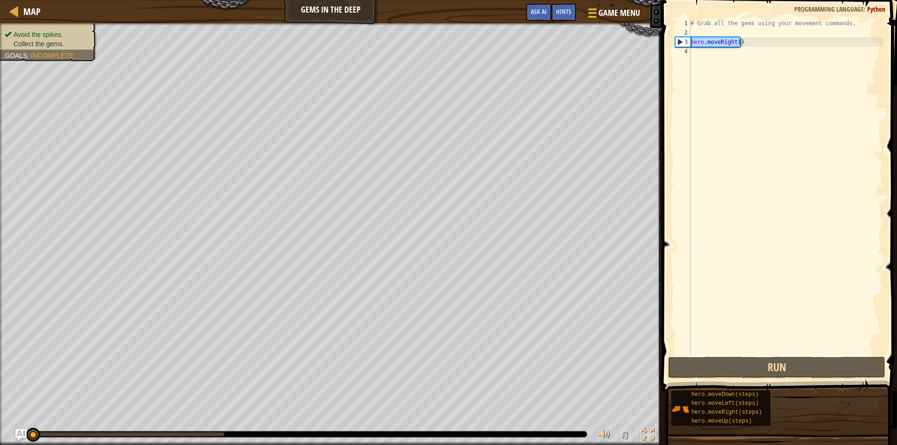
drag, startPoint x: 753, startPoint y: 42, endPoint x: 688, endPoint y: 43, distance: 65.4
click at [688, 43] on div "1 2 3 4 # Grab all the gems using your movement commands. hero . moveRight ( ) …" at bounding box center [778, 187] width 210 height 336
type textarea "hero.moveRight()"
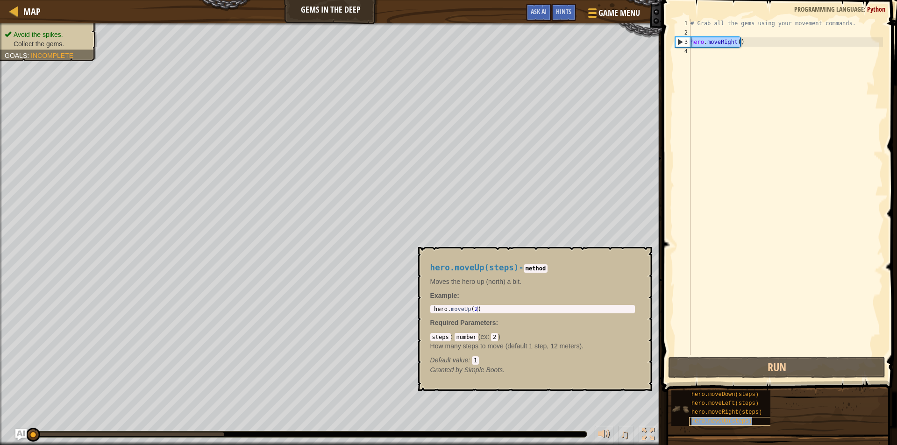
click at [739, 420] on span "hero.moveUp(steps)" at bounding box center [722, 421] width 61 height 7
type textarea "hero.moveUp(2)"
click at [474, 311] on div "hero . moveUp ( 2 )" at bounding box center [532, 316] width 201 height 20
click at [405, 0] on body "Map Gems in the Deep Game Menu Done Hints Ask AI 1 הההההההההההההההההההההההההההה…" at bounding box center [448, 0] width 897 height 0
click at [714, 59] on div "# Grab all the gems using your movement commands. hero . moveRight ( )" at bounding box center [786, 196] width 194 height 355
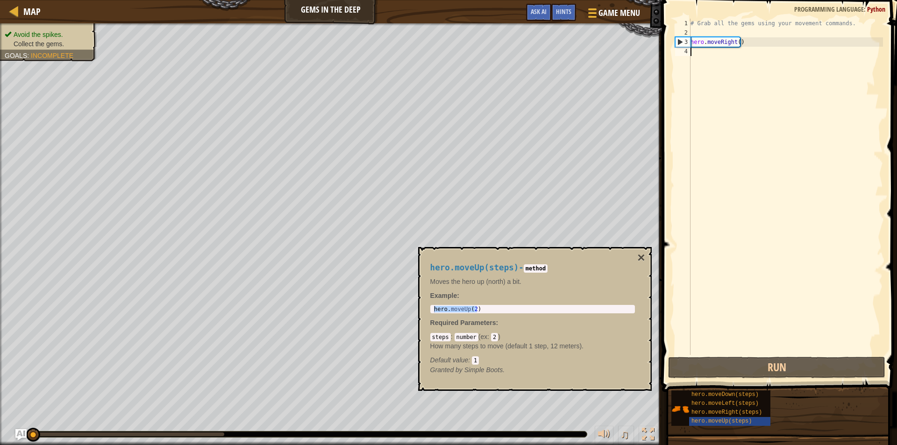
paste textarea "hero.moveUp(2)"
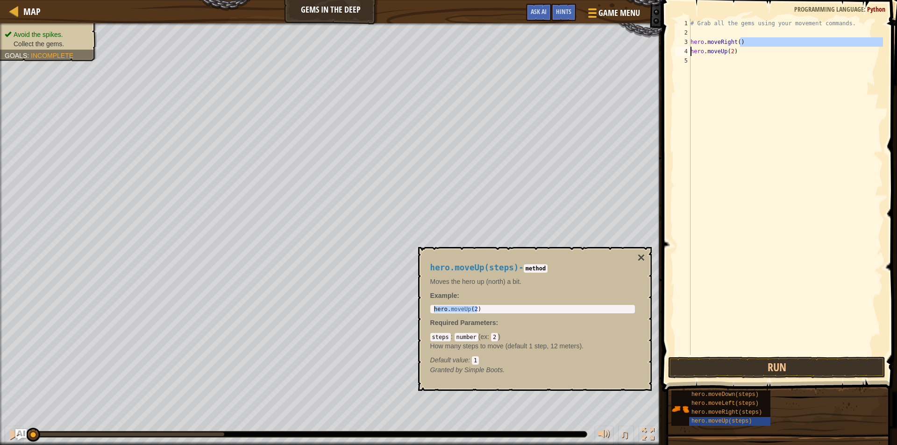
drag, startPoint x: 741, startPoint y: 43, endPoint x: 679, endPoint y: 47, distance: 62.7
click at [679, 47] on div "hero.moveUp(2) 1 2 3 4 5 # Grab all the gems using your movement commands. hero…" at bounding box center [778, 187] width 210 height 336
click at [741, 41] on div "# Grab all the gems using your movement commands. hero . moveRight ( ) hero . m…" at bounding box center [786, 187] width 194 height 336
type textarea "hero.moveRight()"
drag, startPoint x: 745, startPoint y: 41, endPoint x: 689, endPoint y: 45, distance: 56.2
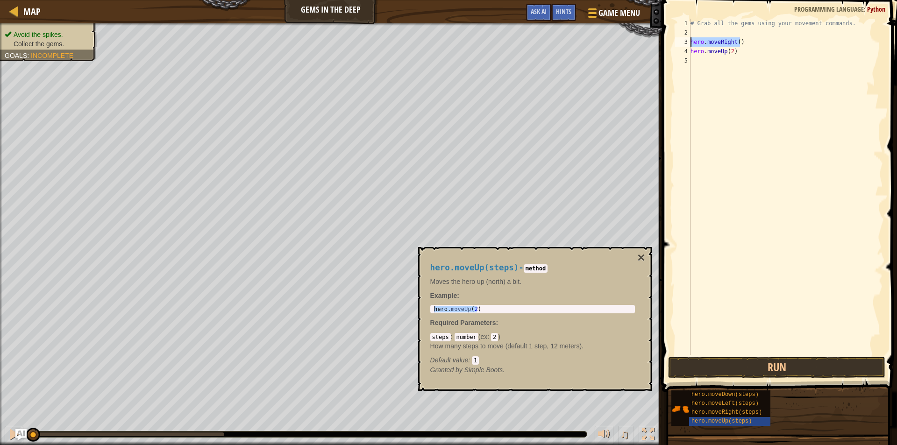
click at [689, 45] on div "hero.moveRight() 1 2 3 4 5 # Grab all the gems using your movement commands. he…" at bounding box center [778, 187] width 210 height 336
click at [708, 67] on div "# Grab all the gems using your movement commands. hero . moveRight ( ) hero . m…" at bounding box center [786, 196] width 194 height 355
paste textarea "hero.moveRight()"
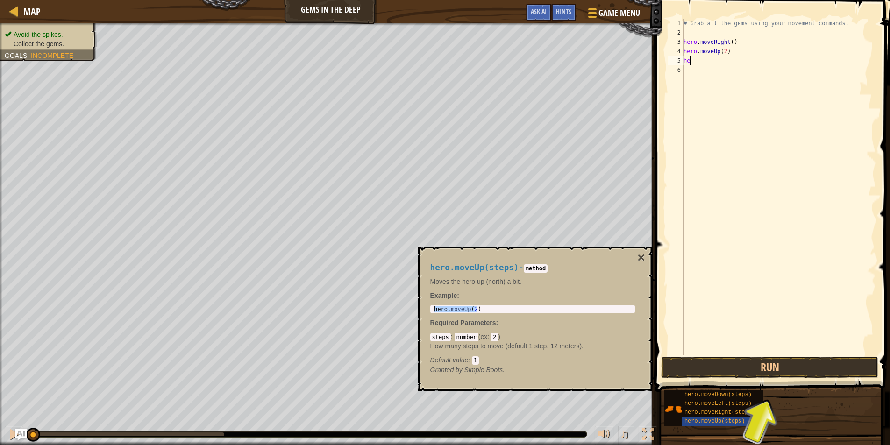
type textarea "h"
click at [737, 52] on div "# Grab all the gems using your movement commands. hero . moveRight ( ) hero . m…" at bounding box center [779, 196] width 194 height 355
type textarea "h"
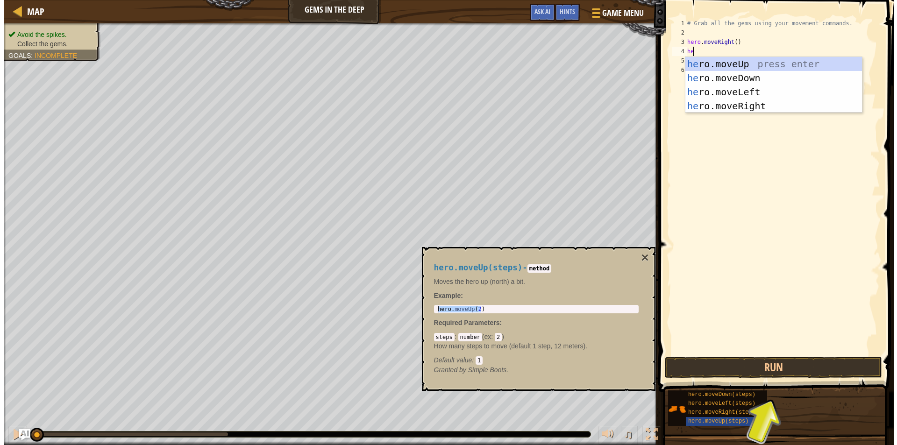
scroll to position [4, 0]
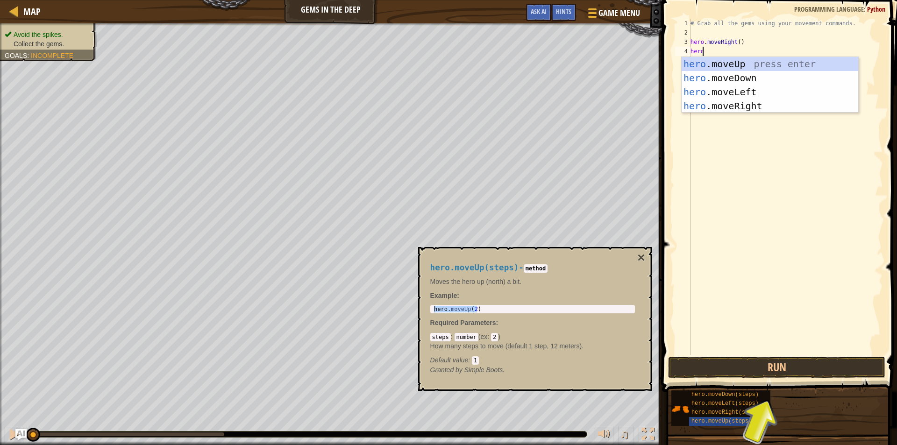
type textarea "hero."
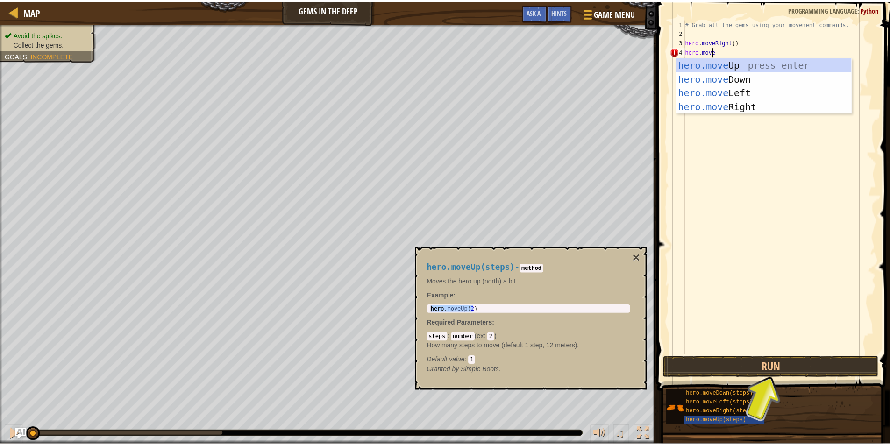
scroll to position [4, 2]
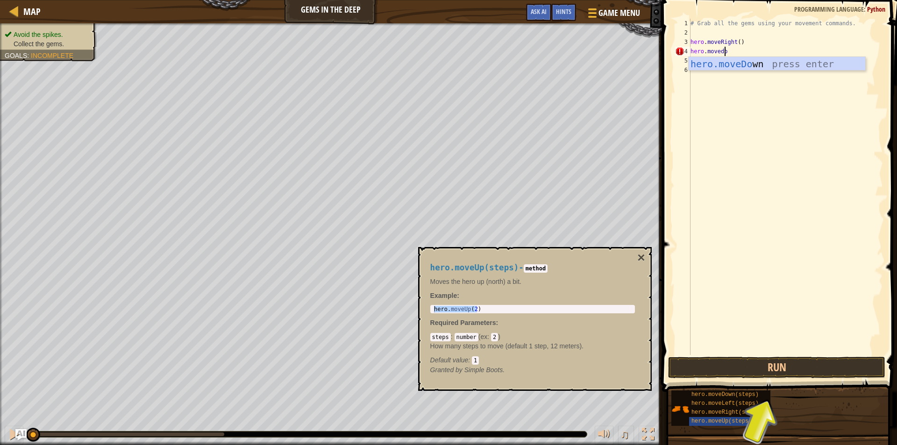
type textarea "hero.movedow"
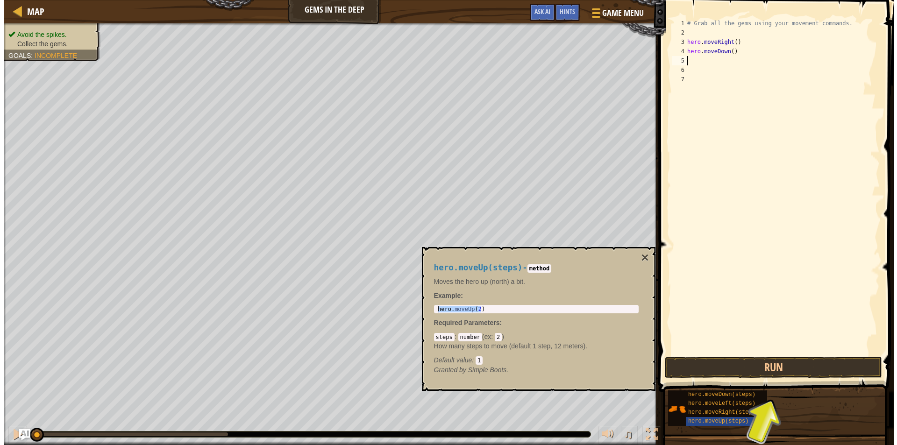
scroll to position [4, 0]
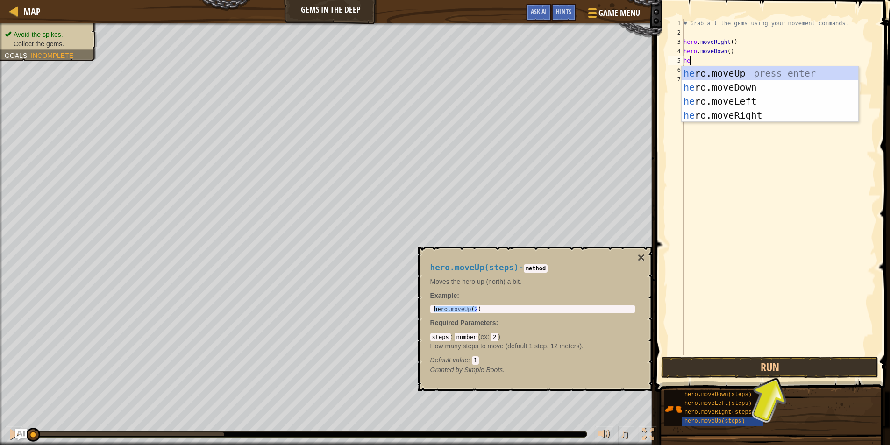
type textarea "hero"
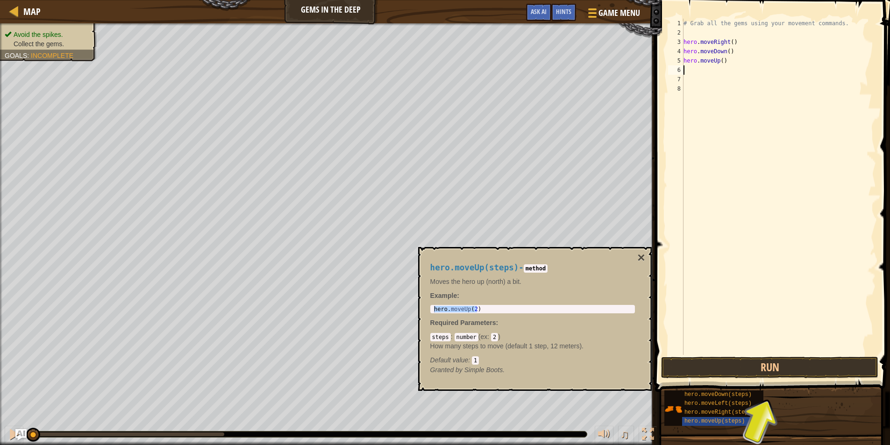
type textarea "h"
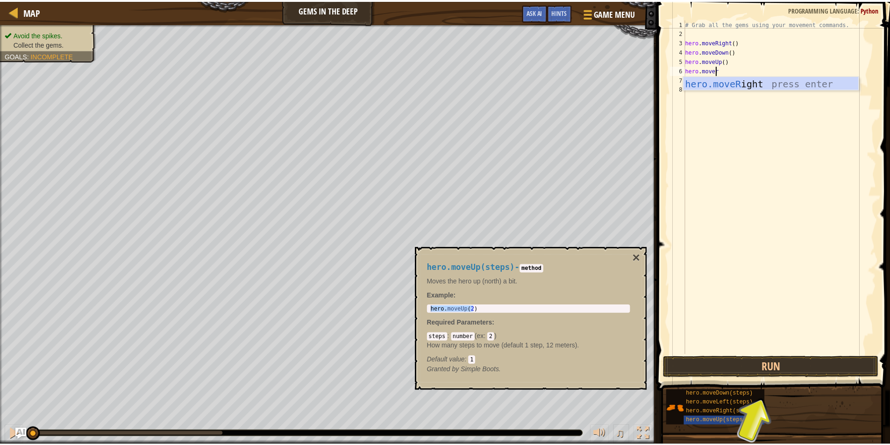
scroll to position [4, 2]
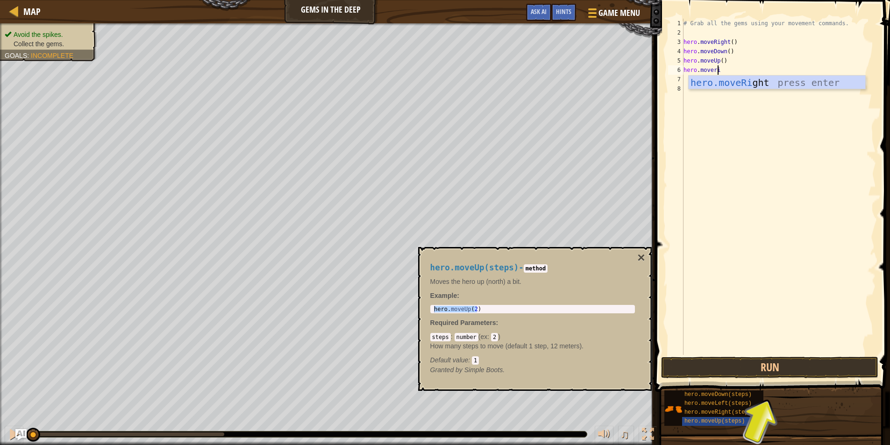
type textarea "hero.mover"
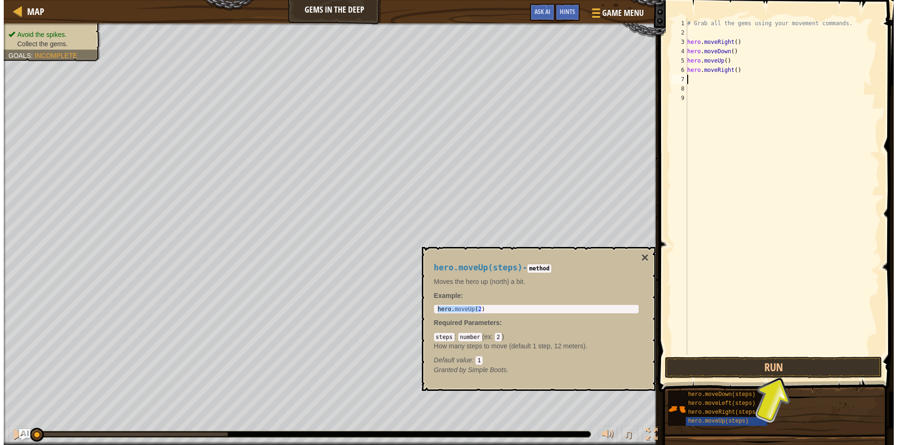
scroll to position [4, 0]
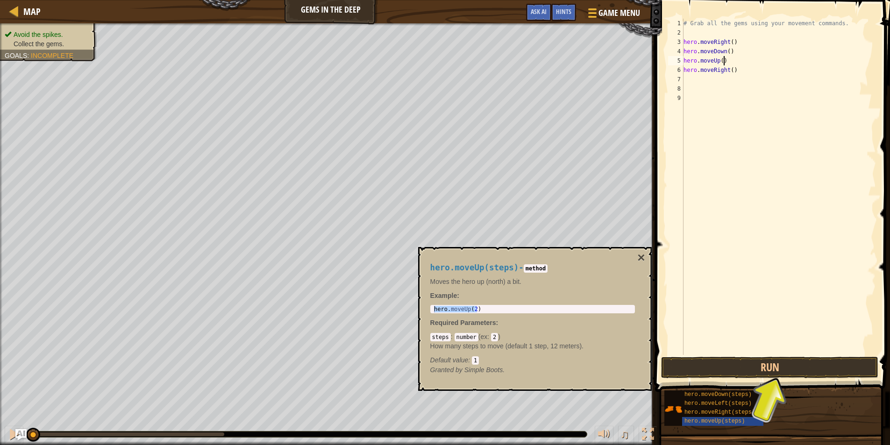
click at [722, 59] on div "# Grab all the gems using your movement commands. hero . moveRight ( ) hero . m…" at bounding box center [779, 196] width 194 height 355
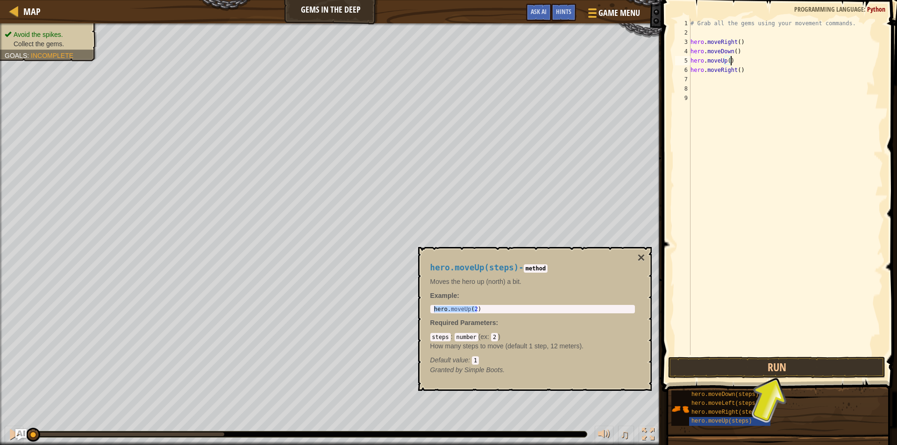
click at [720, 57] on div "# Grab all the gems using your movement commands. hero . moveRight ( ) hero . m…" at bounding box center [786, 196] width 194 height 355
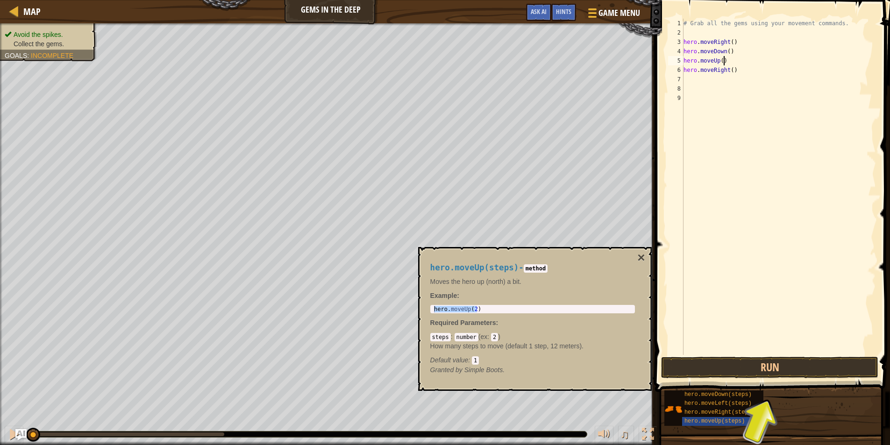
click at [727, 58] on div "# Grab all the gems using your movement commands. hero . moveRight ( ) hero . m…" at bounding box center [779, 196] width 194 height 355
click at [722, 59] on div "# Grab all the gems using your movement commands. hero . moveRight ( ) hero . m…" at bounding box center [779, 196] width 194 height 355
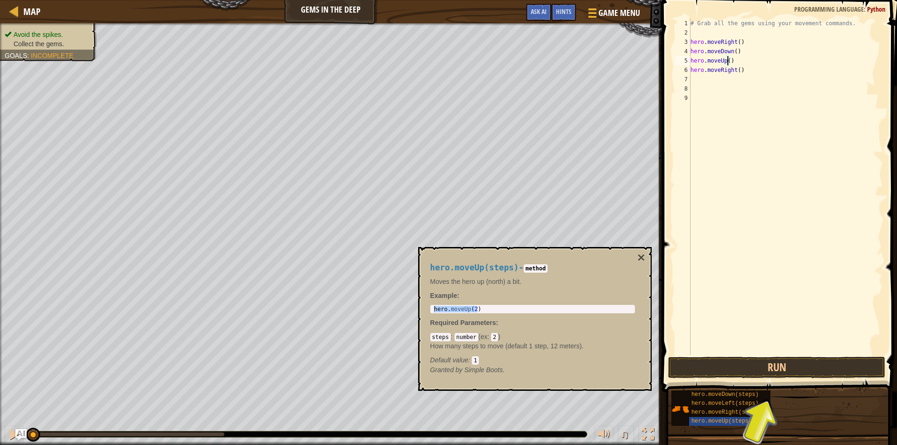
type textarea "hero.moveUp(2)"
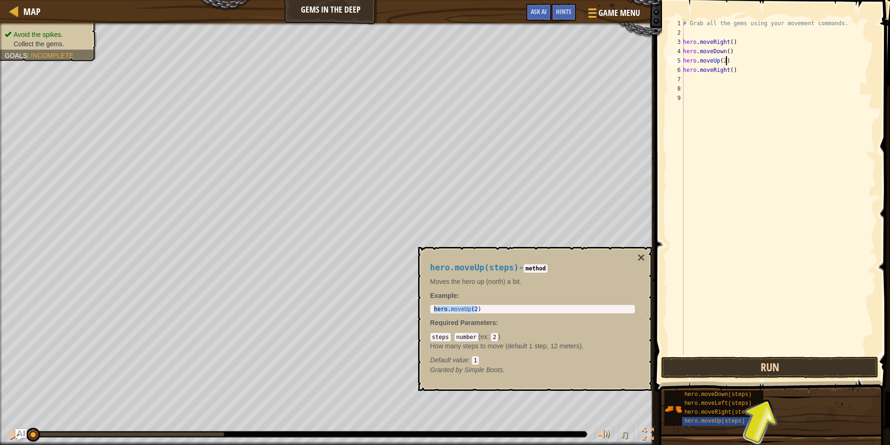
type textarea "hero.moveUp(2)"
click at [783, 359] on button "Run" at bounding box center [769, 367] width 217 height 21
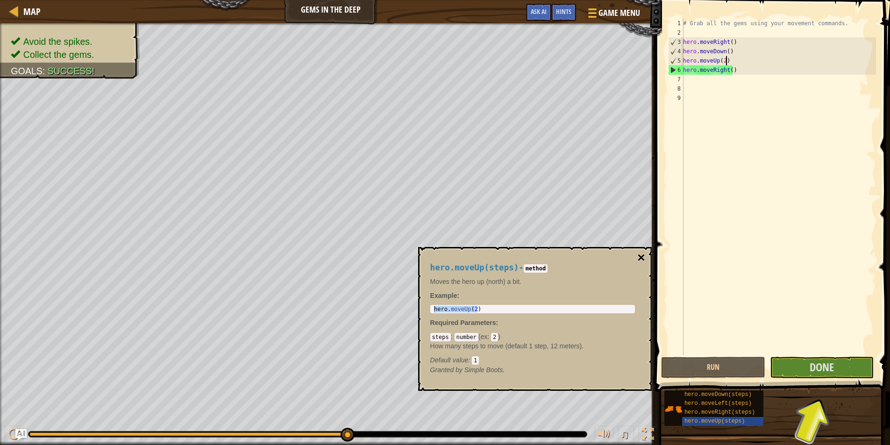
click at [641, 258] on button "×" at bounding box center [640, 257] width 7 height 13
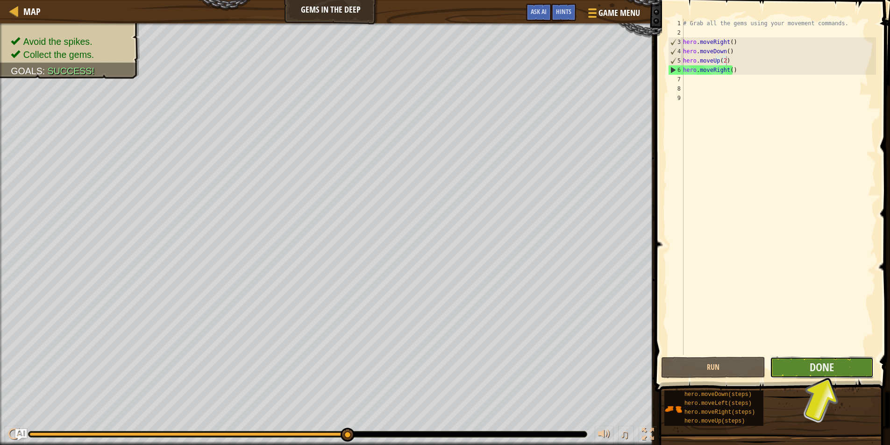
click at [794, 372] on button "Done" at bounding box center [822, 367] width 104 height 21
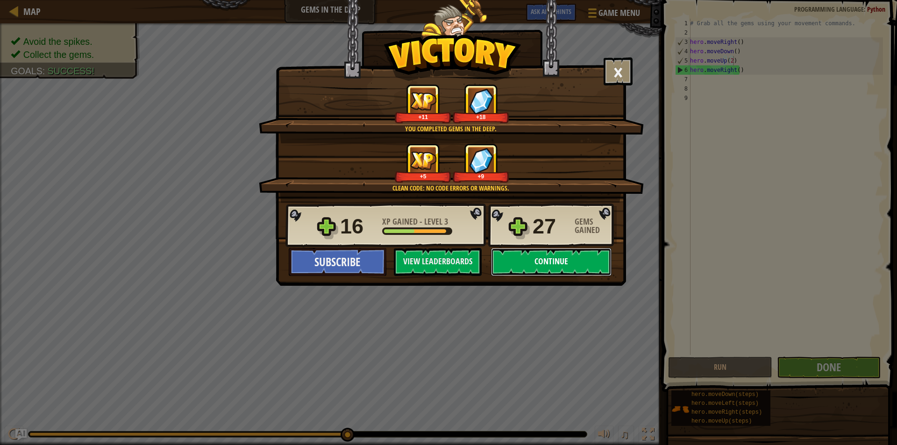
click at [560, 261] on button "Continue" at bounding box center [551, 262] width 121 height 28
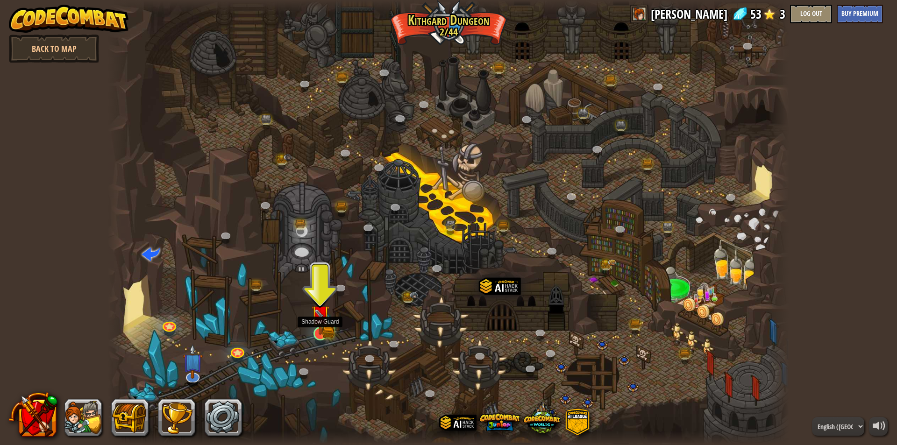
click at [325, 329] on img at bounding box center [320, 314] width 18 height 40
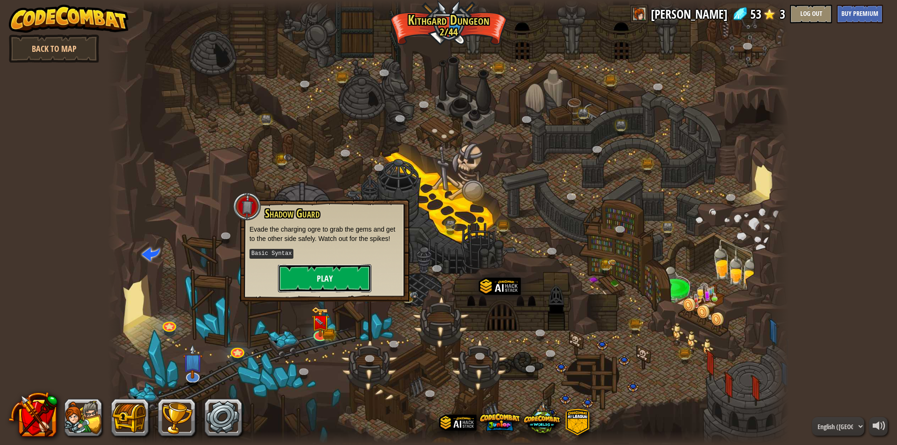
click at [351, 273] on button "Play" at bounding box center [324, 279] width 93 height 28
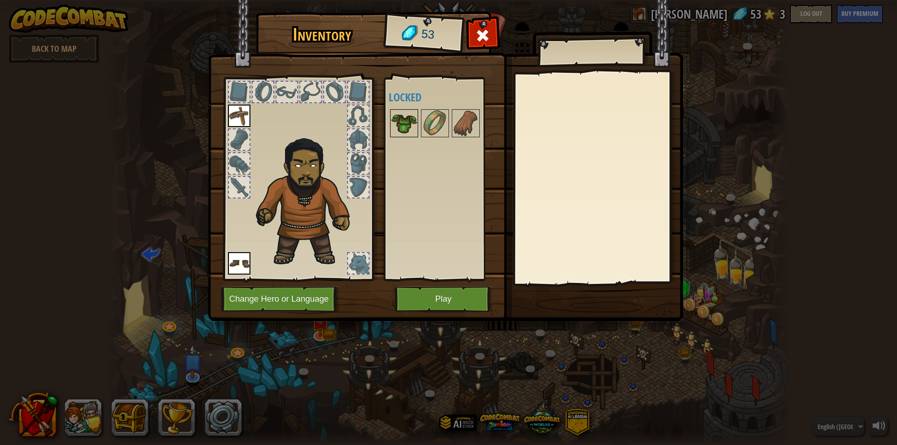
click at [405, 121] on img at bounding box center [404, 123] width 26 height 26
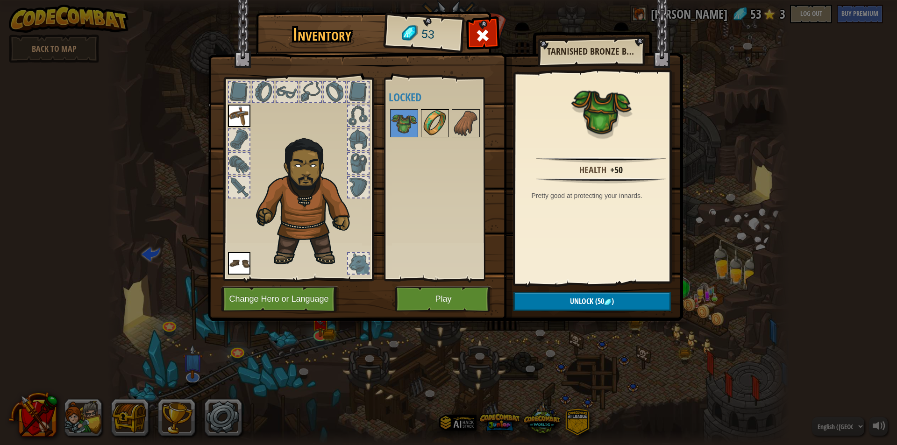
click at [435, 124] on img at bounding box center [435, 123] width 26 height 26
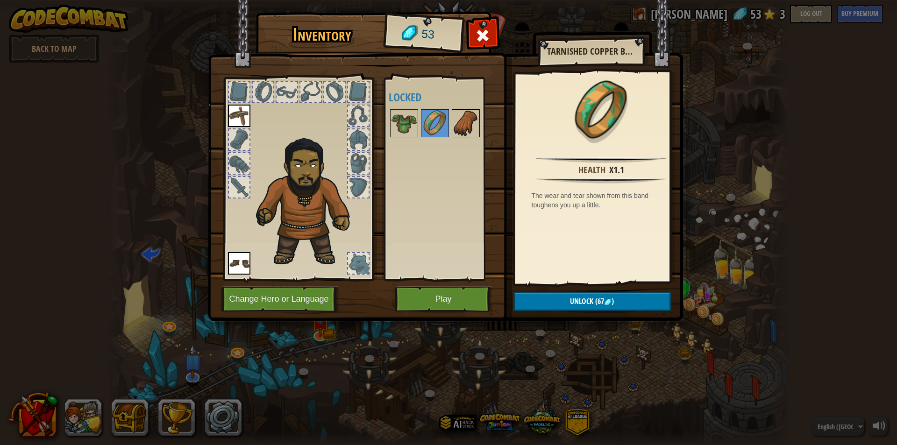
click at [456, 124] on img at bounding box center [466, 123] width 26 height 26
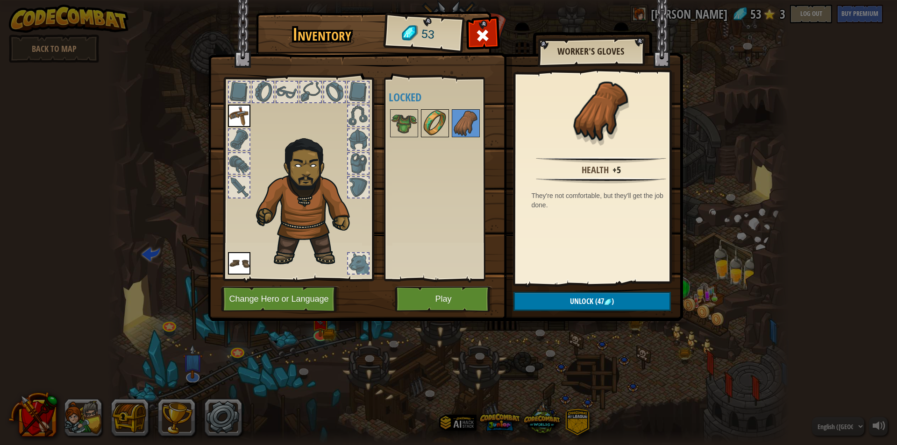
click at [430, 114] on img at bounding box center [435, 123] width 26 height 26
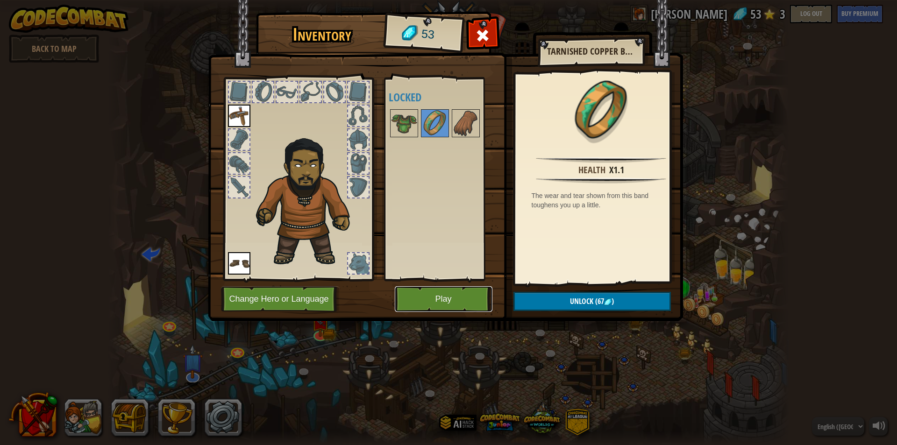
click at [450, 295] on button "Play" at bounding box center [444, 299] width 98 height 26
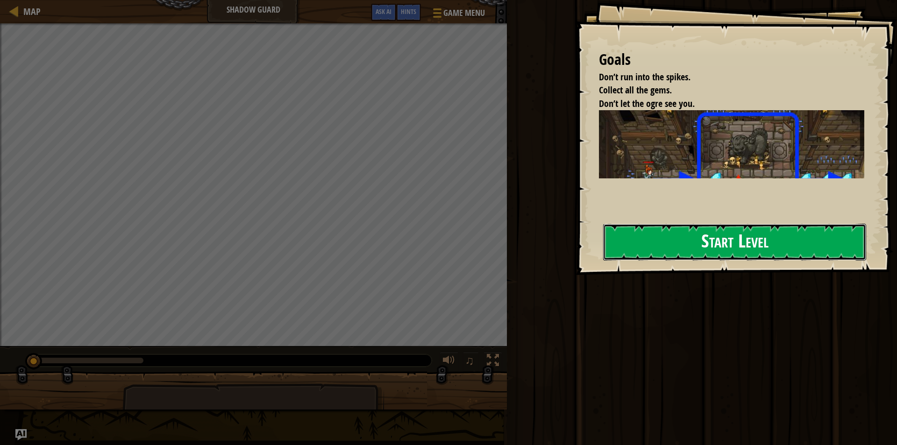
click at [718, 242] on button "Start Level" at bounding box center [734, 242] width 263 height 37
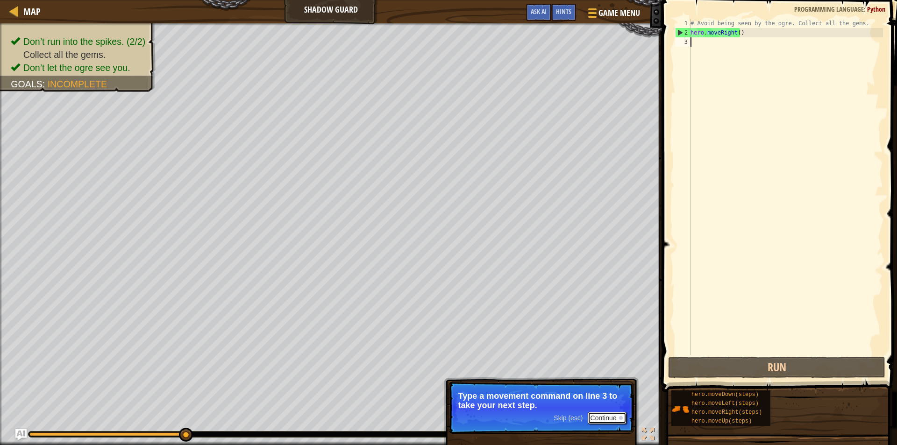
click at [608, 420] on button "Continue" at bounding box center [607, 418] width 39 height 12
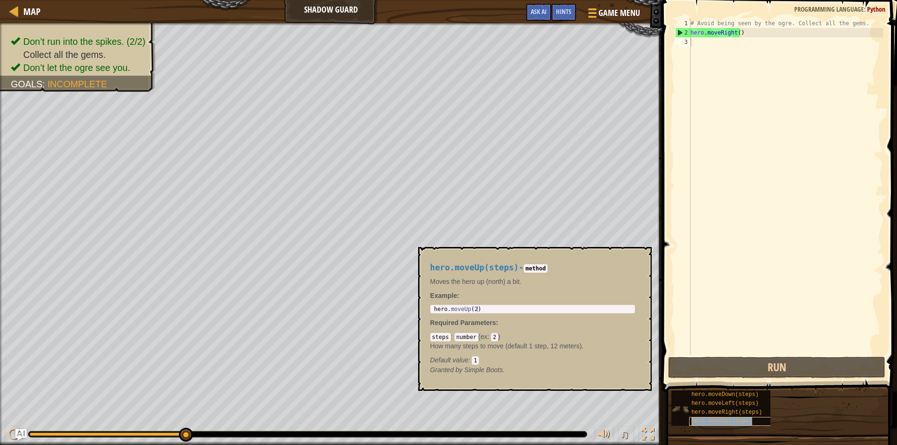
click at [727, 422] on span "hero.moveUp(steps)" at bounding box center [722, 421] width 61 height 7
type textarea "hero.moveUp(2)"
click at [399, 0] on body "Map Shadow Guard Game Menu Done Hints Ask AI 1 הההההההההההההההההההההההההההההההה…" at bounding box center [448, 0] width 897 height 0
drag, startPoint x: 485, startPoint y: 311, endPoint x: 430, endPoint y: 307, distance: 55.2
click at [430, 307] on div "hero.moveUp(2) 1 hero . moveUp ( 2 ) הההההההההההההההההההההההההההההההההההההההההה…" at bounding box center [532, 309] width 205 height 8
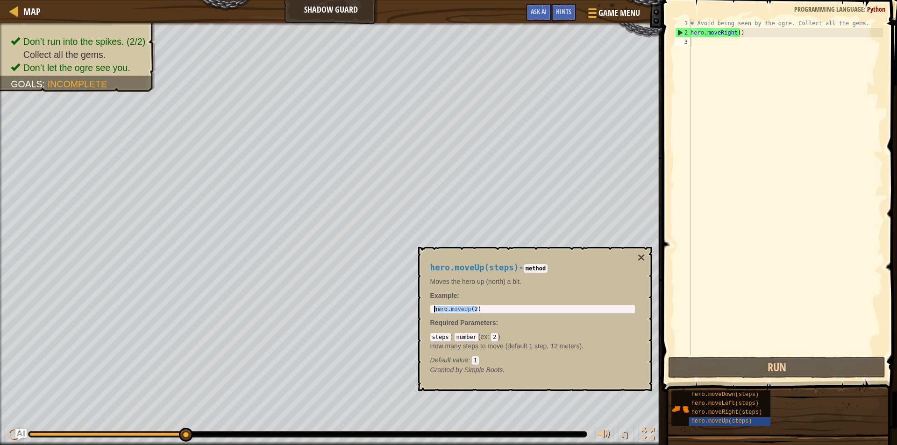
click at [720, 43] on div "# Avoid being seen by the ogre. Collect all the gems. hero . moveRight ( )" at bounding box center [786, 196] width 194 height 355
paste textarea "hero.moveUp(2)"
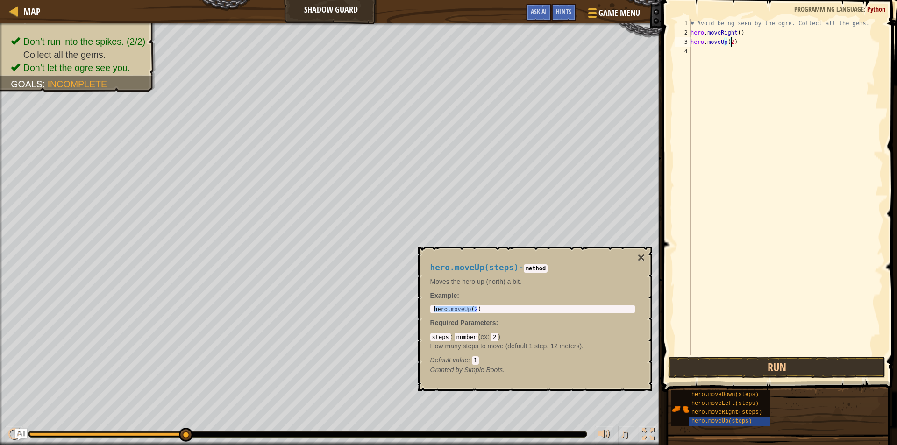
click at [731, 43] on div "# Avoid being seen by the ogre. Collect all the gems. hero . moveRight ( ) hero…" at bounding box center [786, 196] width 194 height 355
type textarea "hero.moveUp()"
click at [724, 54] on div "# Avoid being seen by the ogre. Collect all the gems. hero . moveRight ( ) hero…" at bounding box center [786, 196] width 194 height 355
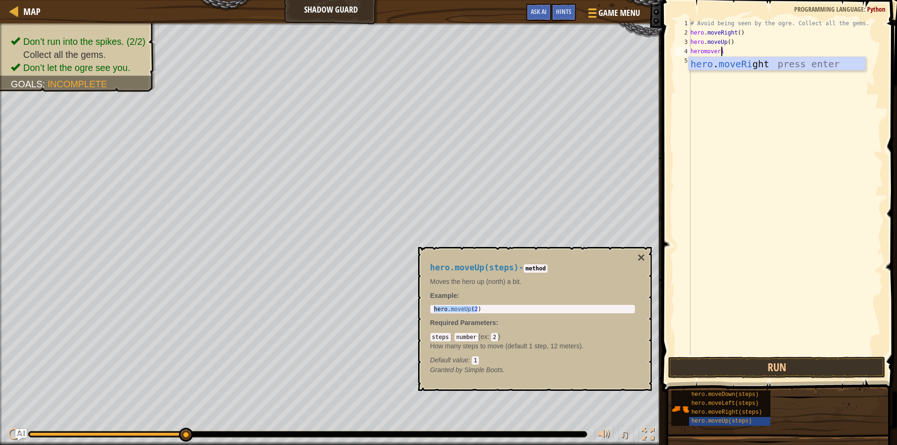
type textarea "heromoverigh"
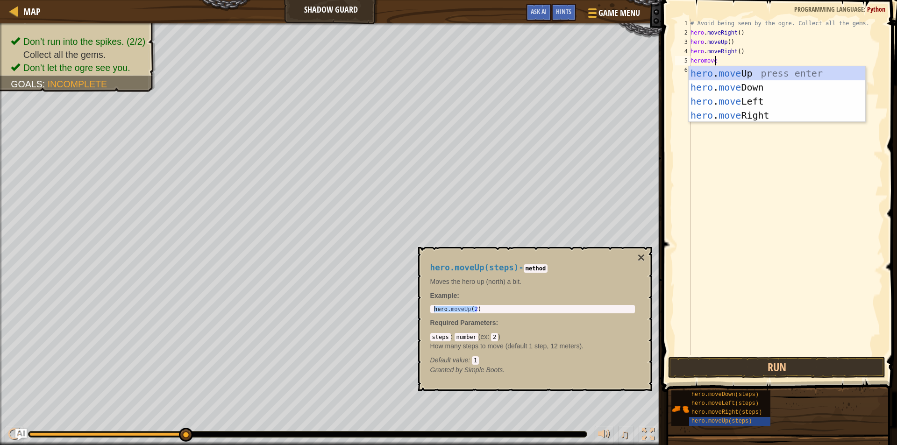
type textarea "heromovedo"
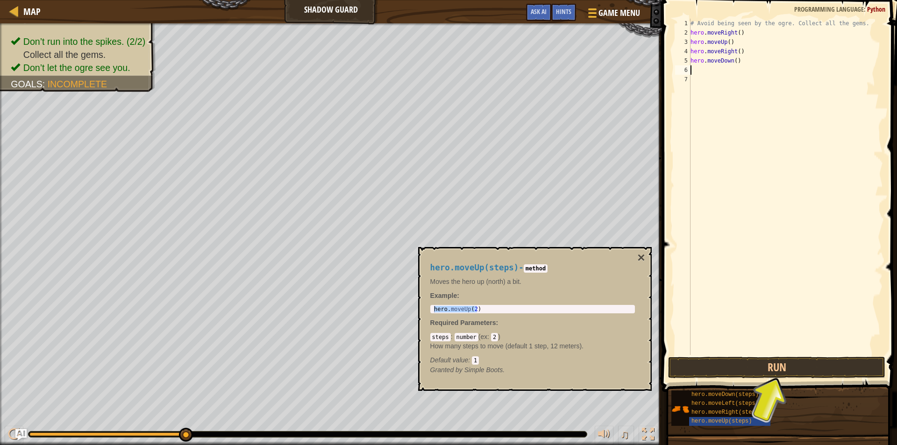
type textarea "lef"
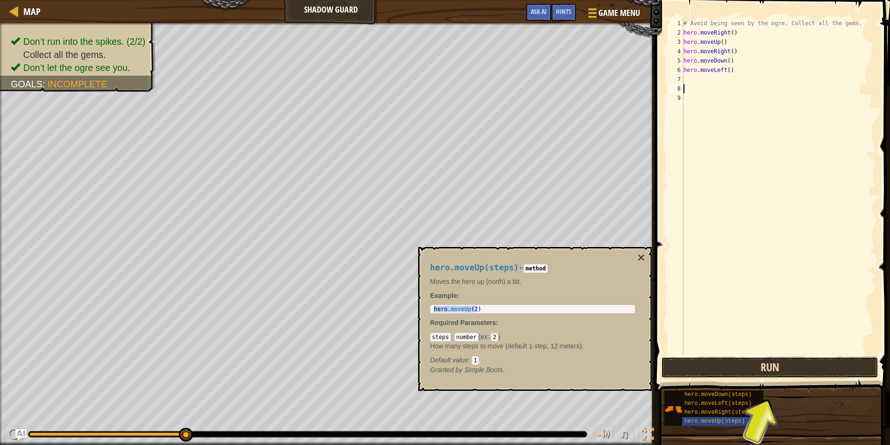
click at [811, 361] on button "Run" at bounding box center [769, 367] width 217 height 21
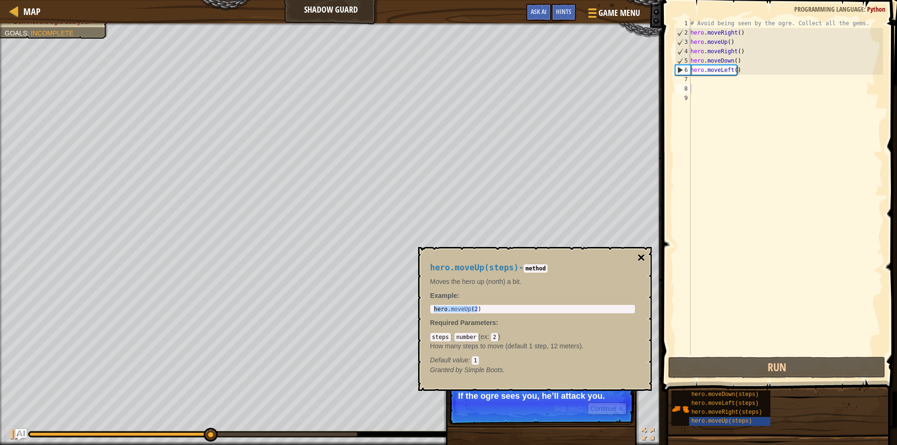
click at [638, 261] on button "×" at bounding box center [640, 257] width 7 height 13
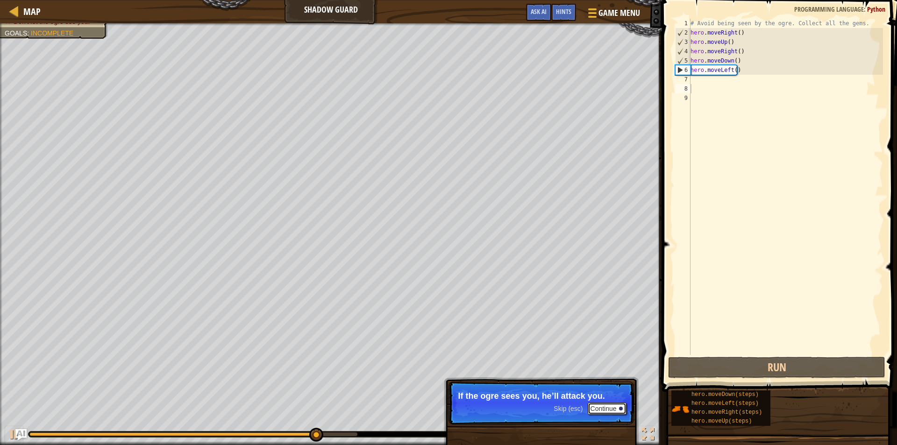
click at [610, 413] on button "Continue" at bounding box center [607, 409] width 39 height 12
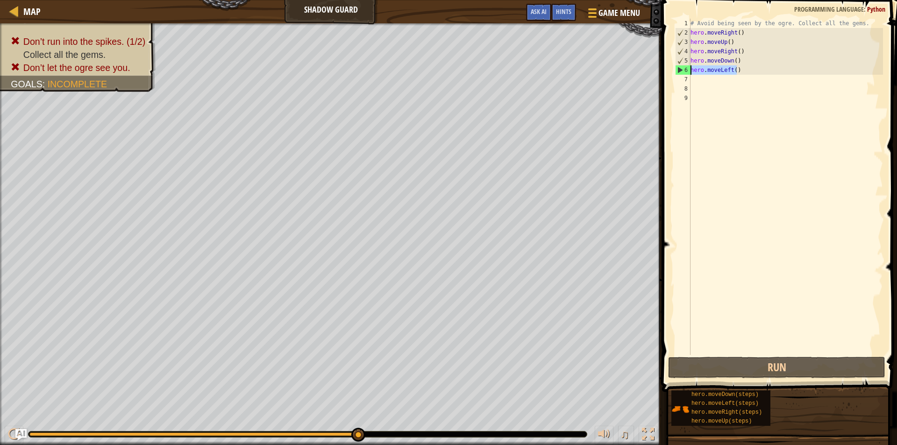
drag, startPoint x: 740, startPoint y: 69, endPoint x: 688, endPoint y: 68, distance: 52.4
click at [688, 68] on div "1 2 3 4 5 6 7 8 9 # Avoid being seen by the ogre. Collect all the gems. hero . …" at bounding box center [778, 187] width 210 height 336
type textarea "hero.moveLeft()"
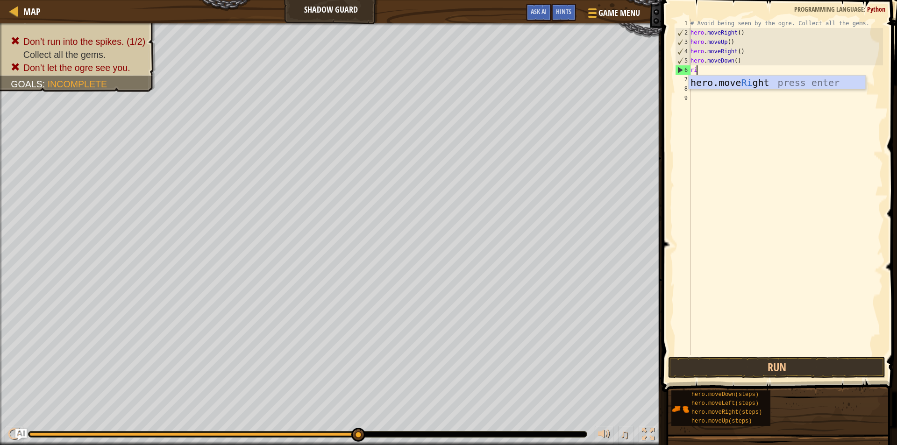
type textarea "right"
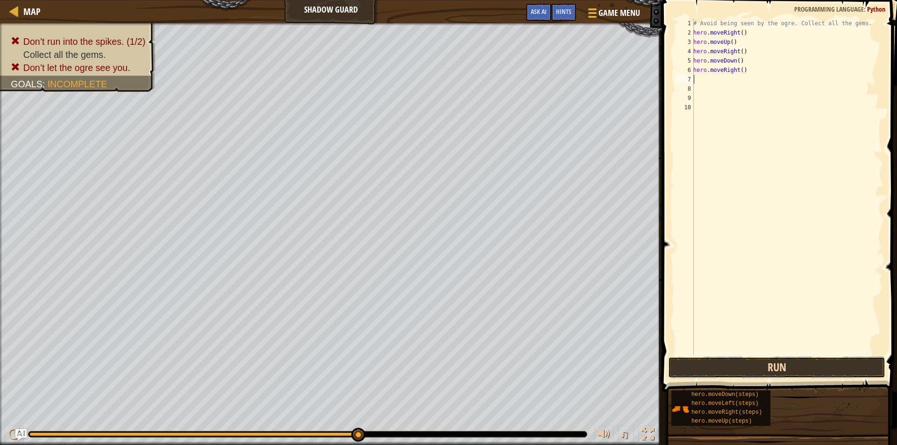
click at [810, 365] on button "Run" at bounding box center [776, 367] width 217 height 21
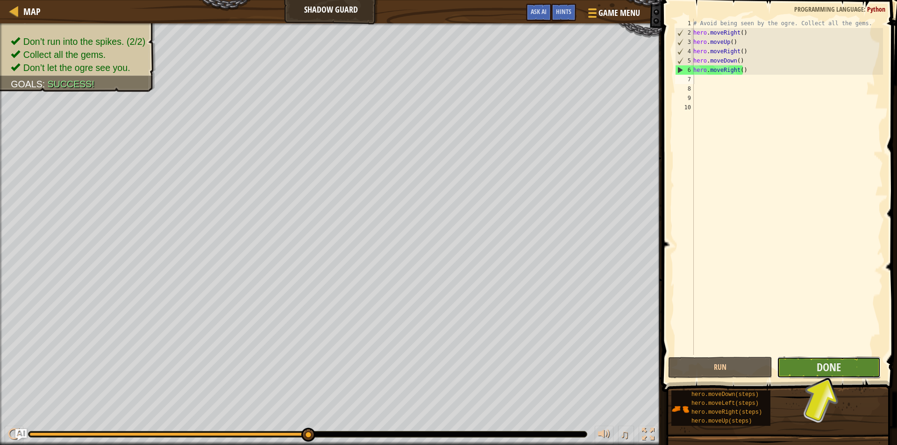
click at [809, 371] on button "Done" at bounding box center [829, 367] width 104 height 21
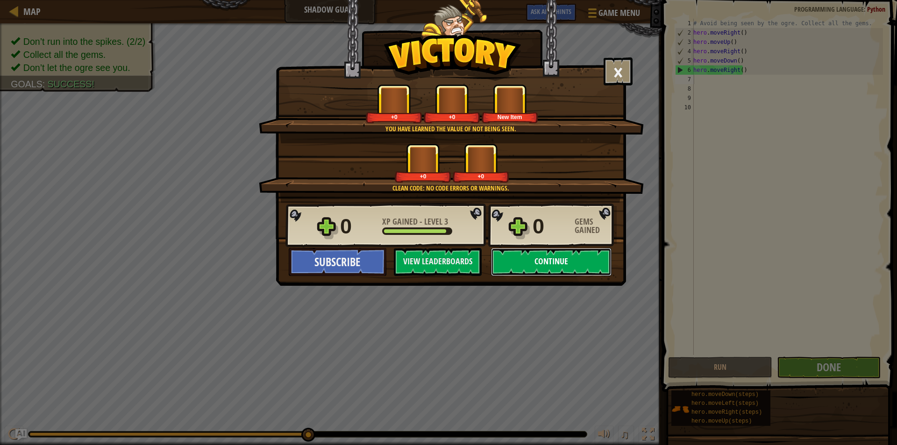
click at [575, 264] on button "Continue" at bounding box center [551, 262] width 121 height 28
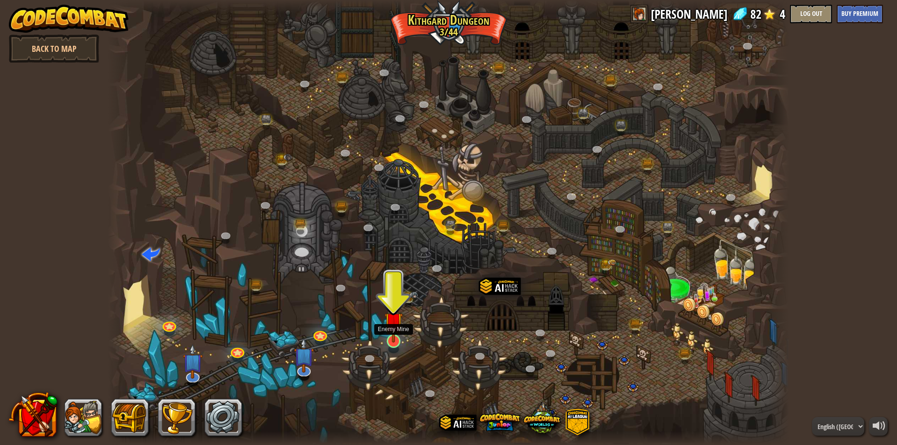
click at [398, 339] on img at bounding box center [394, 321] width 18 height 42
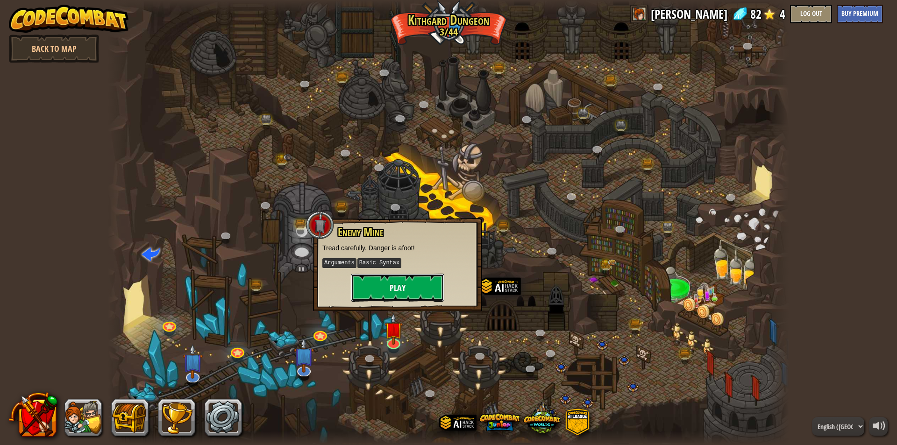
click at [389, 291] on button "Play" at bounding box center [397, 288] width 93 height 28
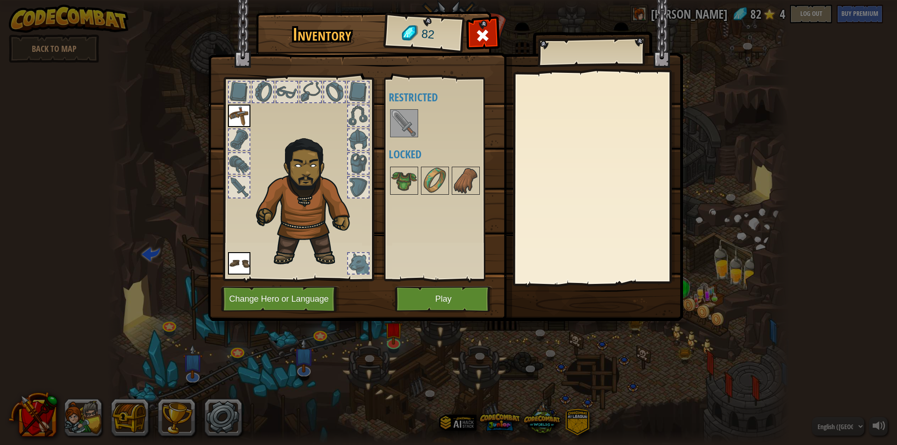
click at [392, 114] on img at bounding box center [404, 123] width 26 height 26
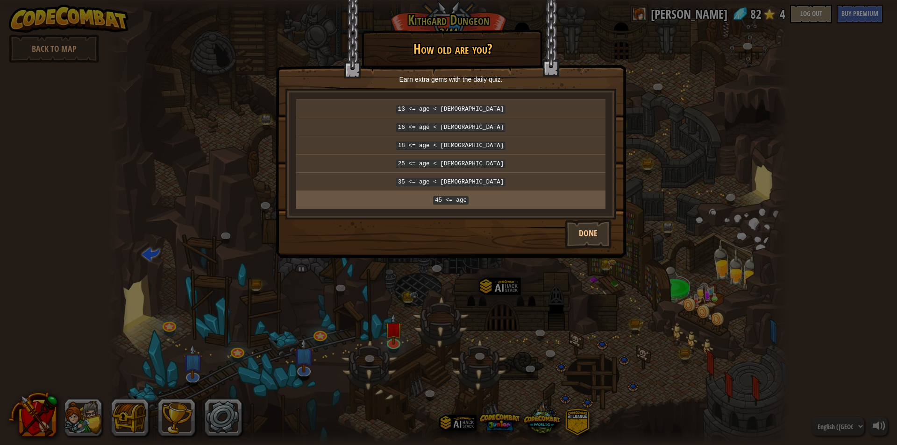
click at [488, 191] on td "45 <= age" at bounding box center [450, 200] width 309 height 18
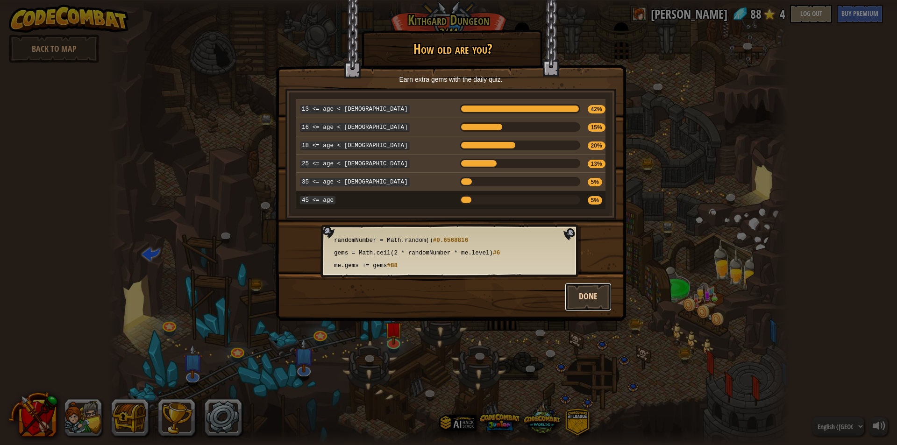
click at [582, 287] on button "Done" at bounding box center [588, 297] width 47 height 28
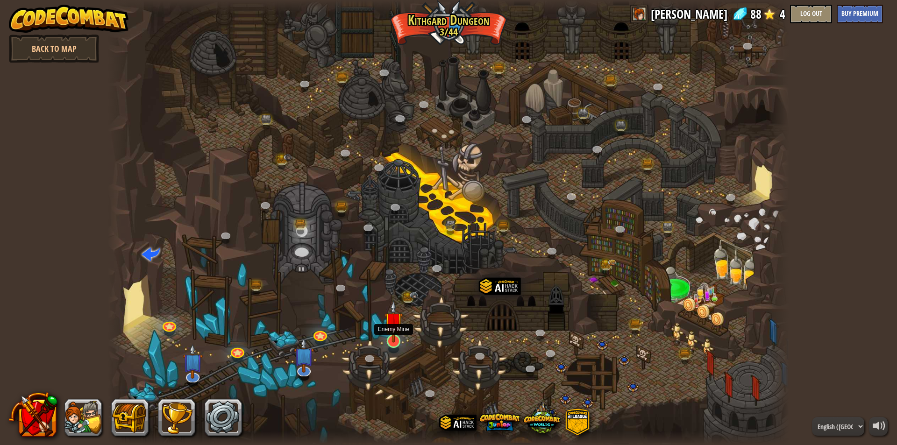
click at [389, 343] on div at bounding box center [394, 342] width 14 height 14
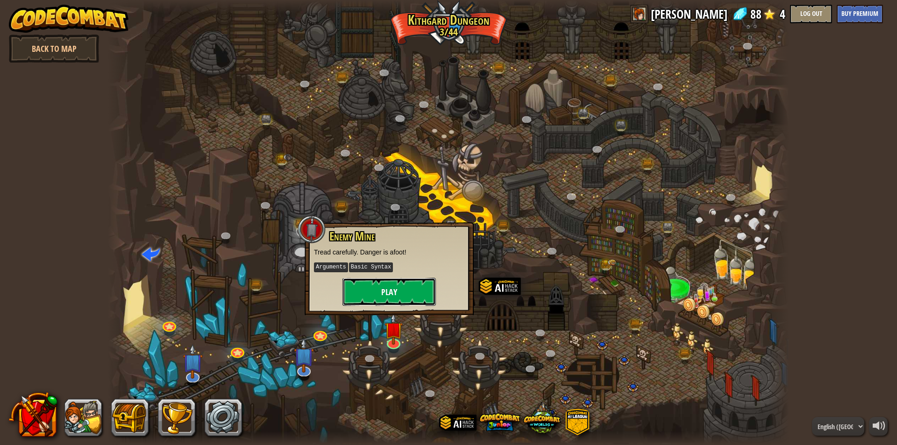
click at [393, 299] on button "Play" at bounding box center [389, 292] width 93 height 28
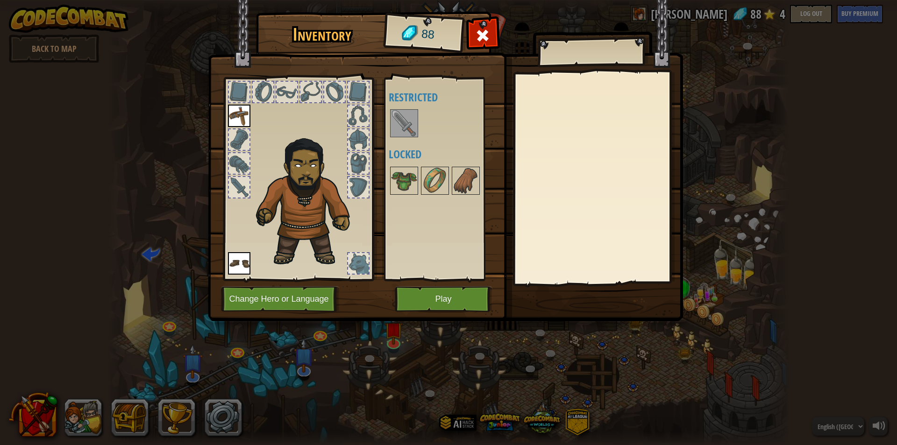
click at [398, 120] on img at bounding box center [404, 123] width 26 height 26
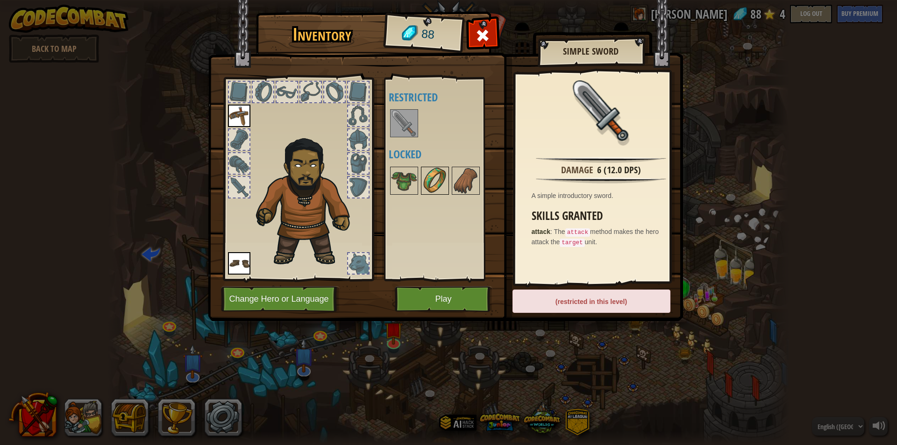
click at [431, 182] on img at bounding box center [435, 181] width 26 height 26
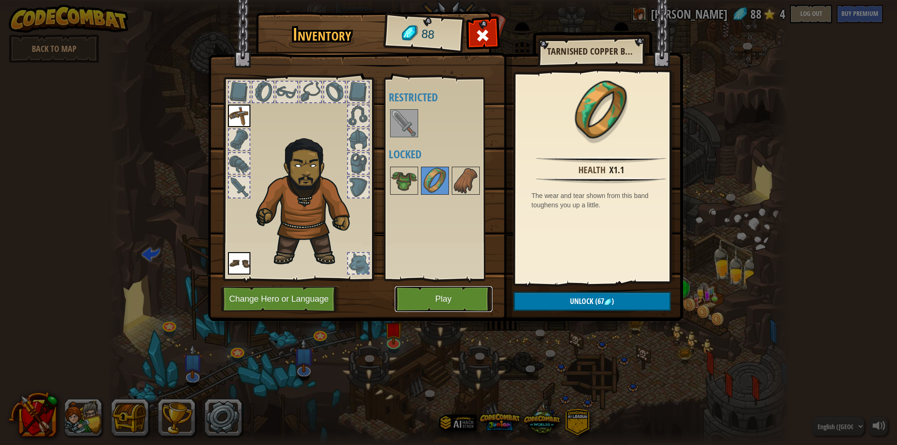
click at [453, 300] on button "Play" at bounding box center [444, 299] width 98 height 26
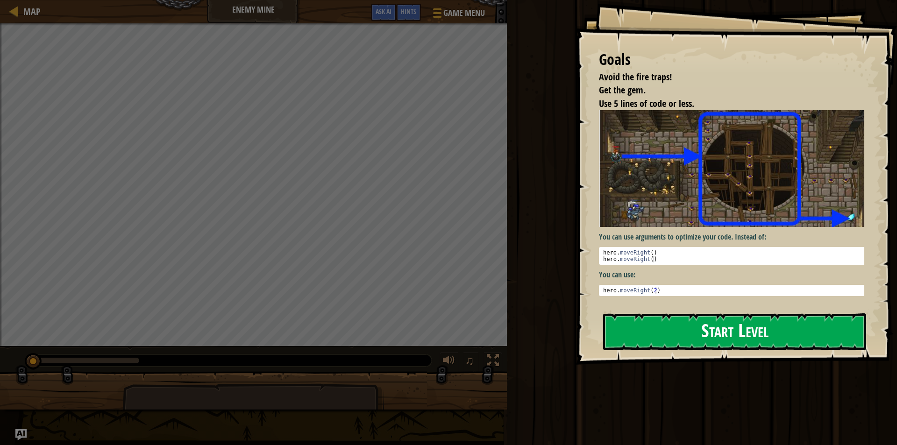
click at [694, 336] on button "Start Level" at bounding box center [734, 332] width 263 height 37
